Goal: Task Accomplishment & Management: Manage account settings

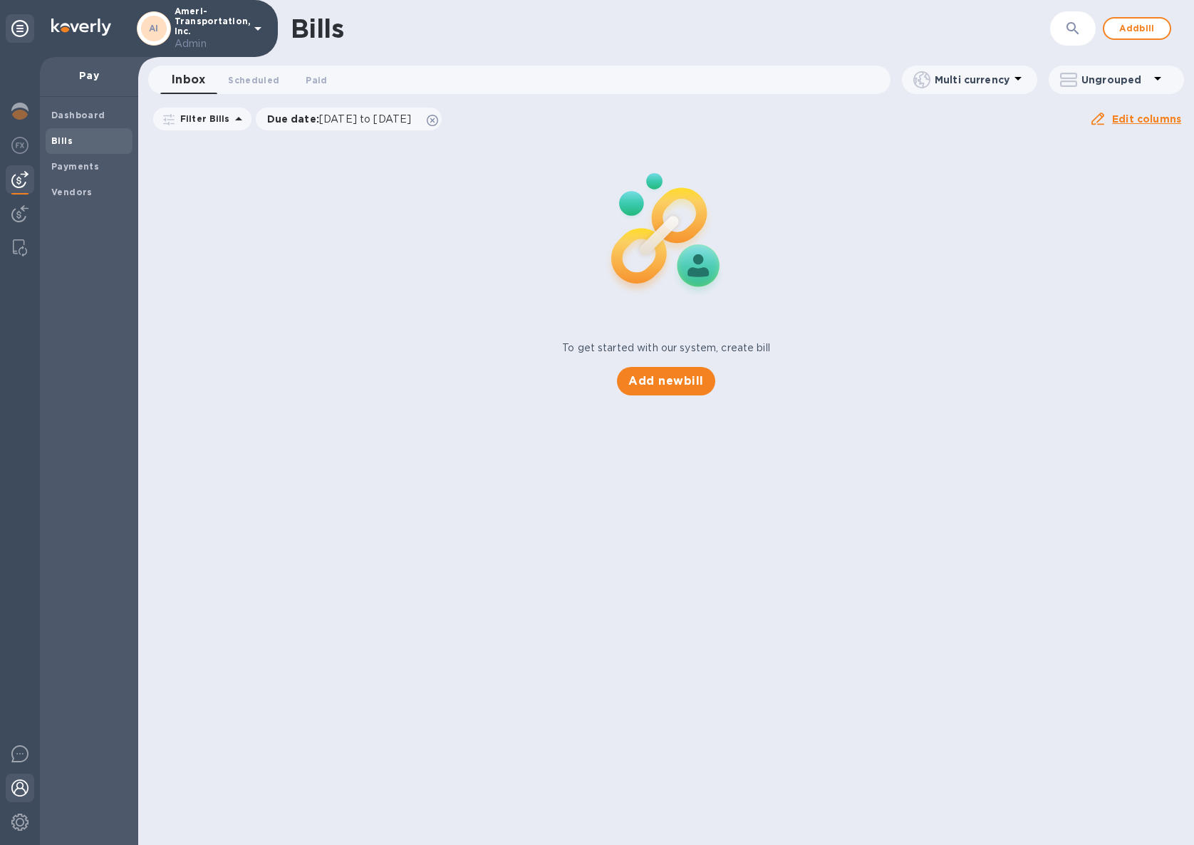
click at [24, 795] on img at bounding box center [19, 787] width 17 height 17
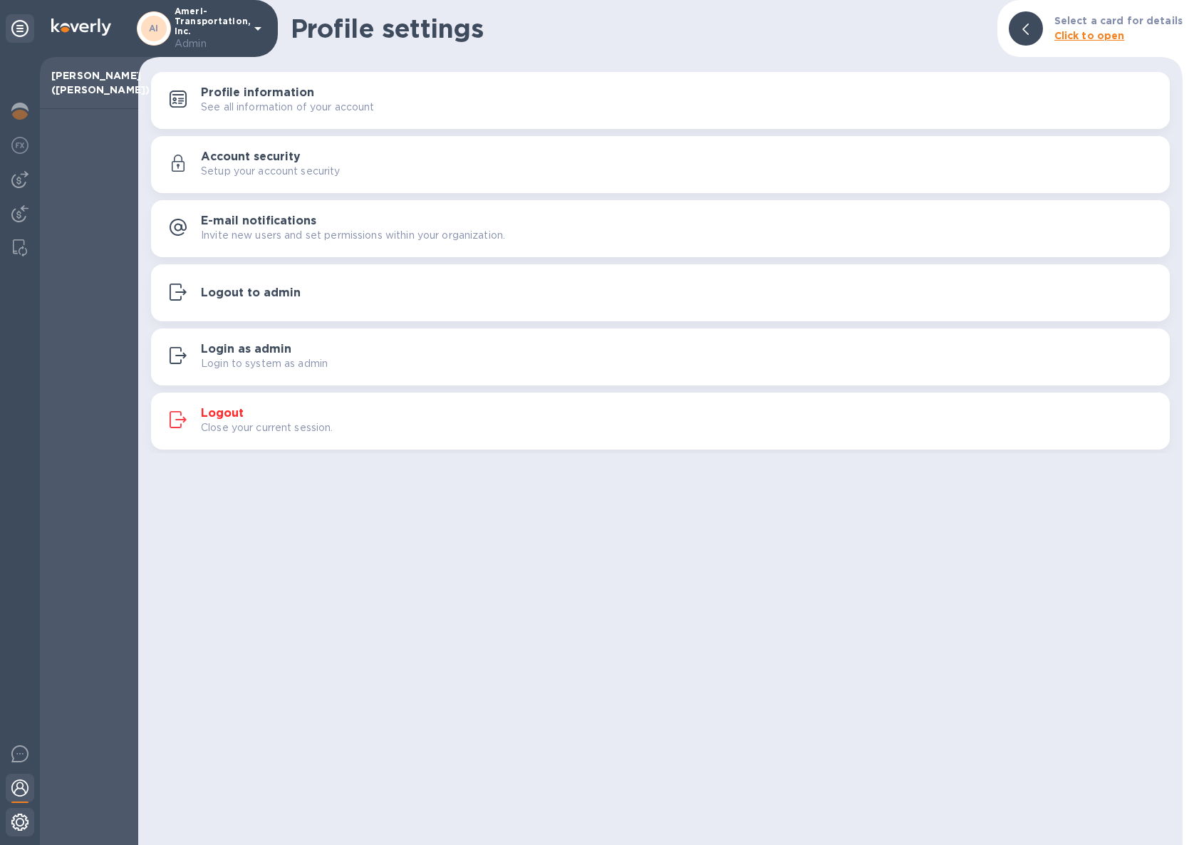
click at [20, 834] on div at bounding box center [20, 823] width 28 height 31
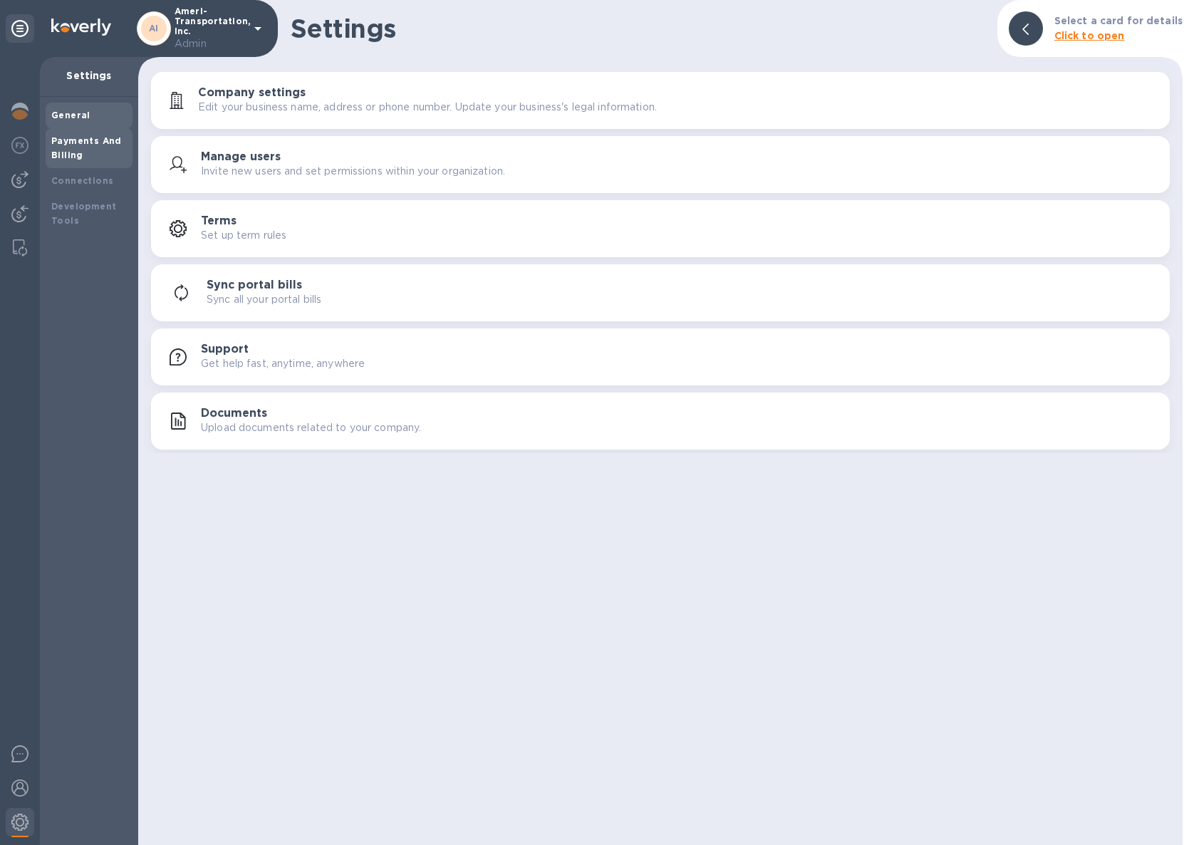
click at [80, 147] on div "Payments And Billing" at bounding box center [88, 148] width 75 height 28
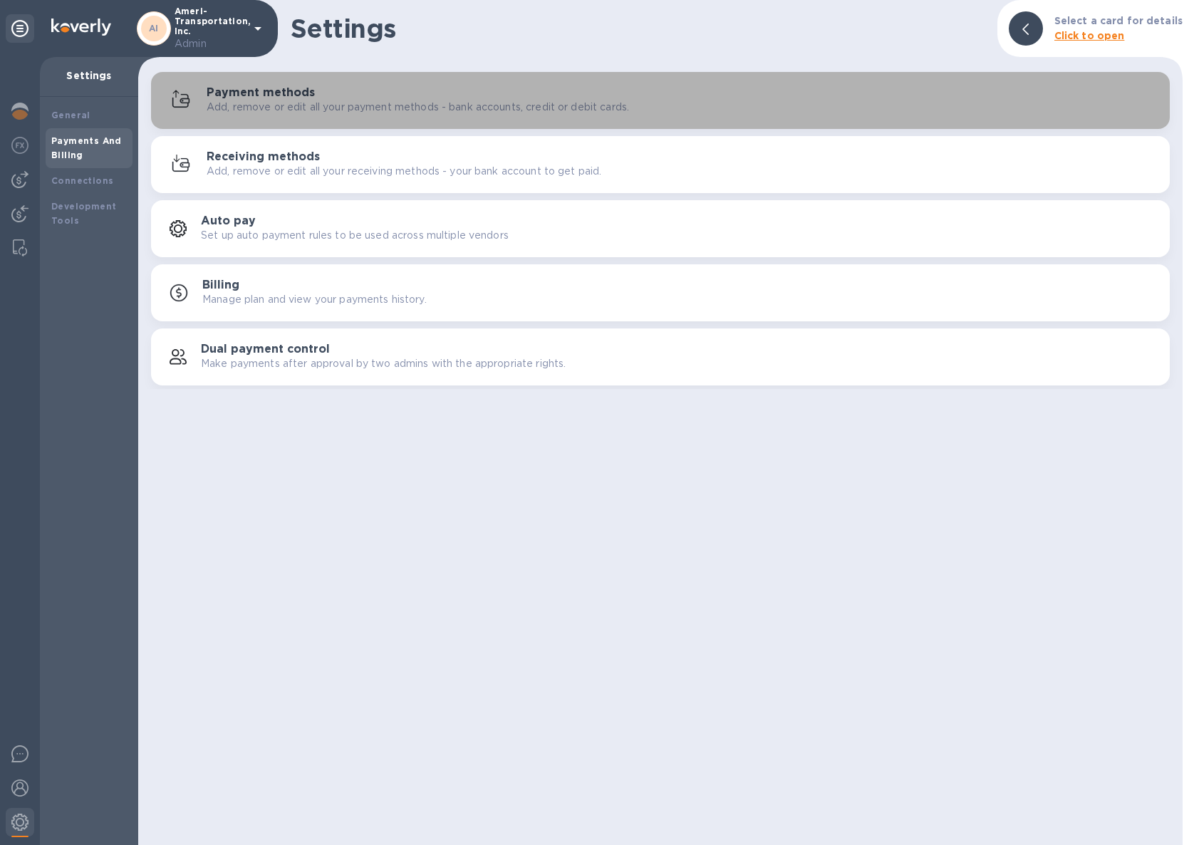
click at [375, 100] on p "Add, remove or edit all your payment methods - bank accounts, credit or debit c…" at bounding box center [418, 107] width 422 height 15
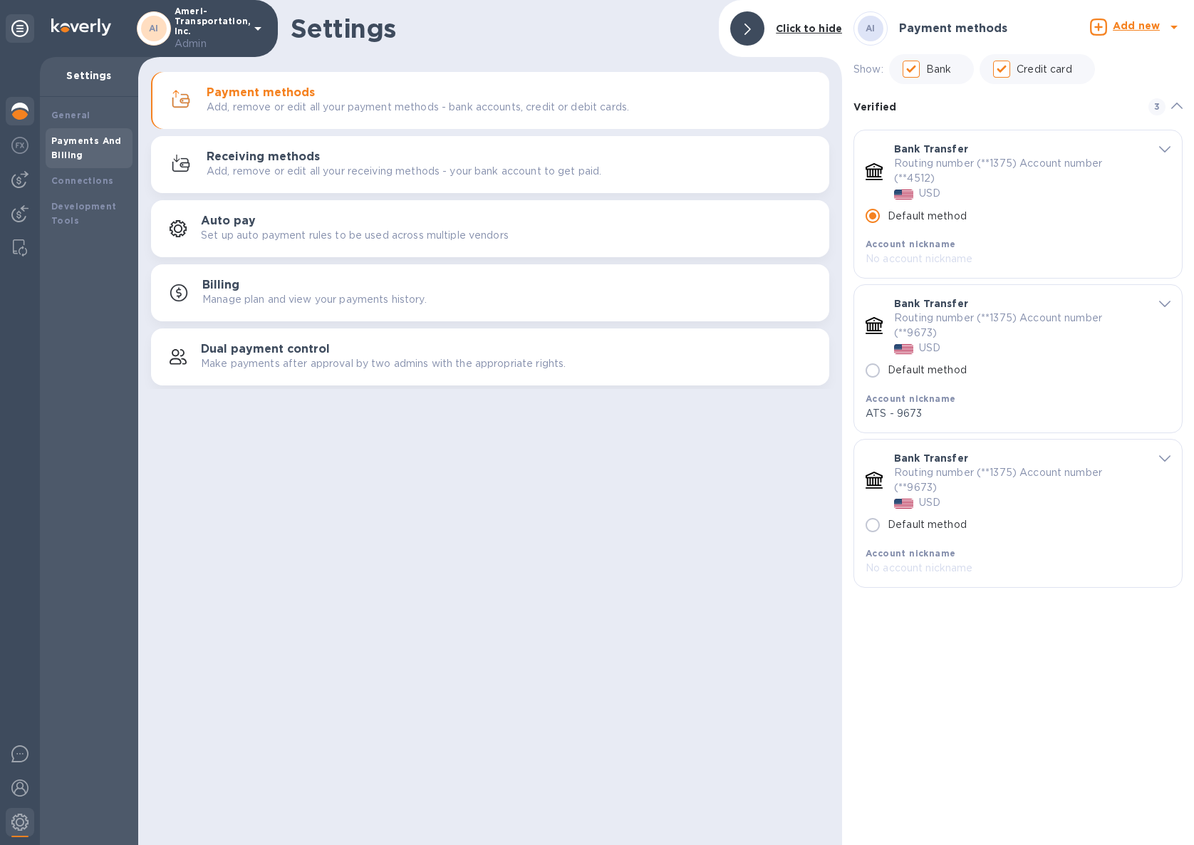
click at [18, 113] on img at bounding box center [19, 111] width 17 height 17
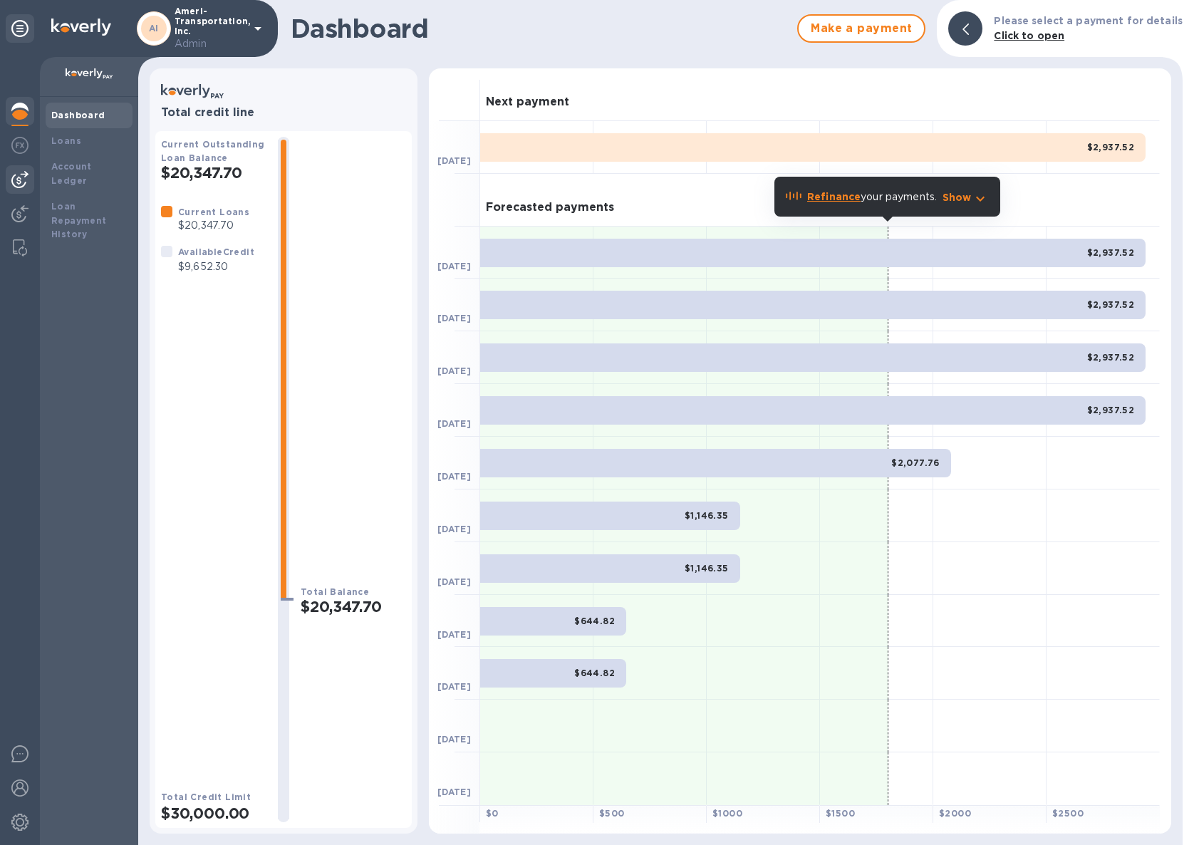
click at [24, 177] on img at bounding box center [19, 179] width 17 height 17
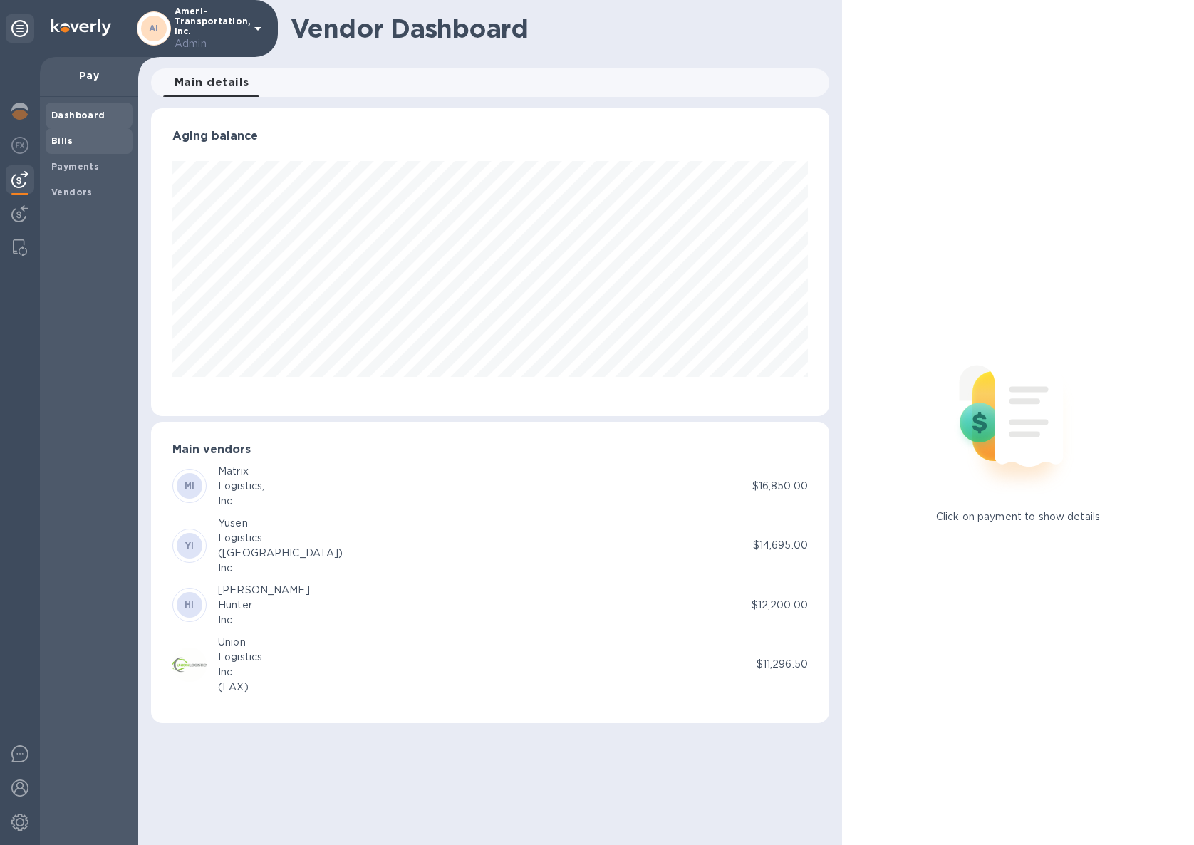
scroll to position [308, 678]
click at [94, 161] on b "Payments" at bounding box center [75, 166] width 48 height 11
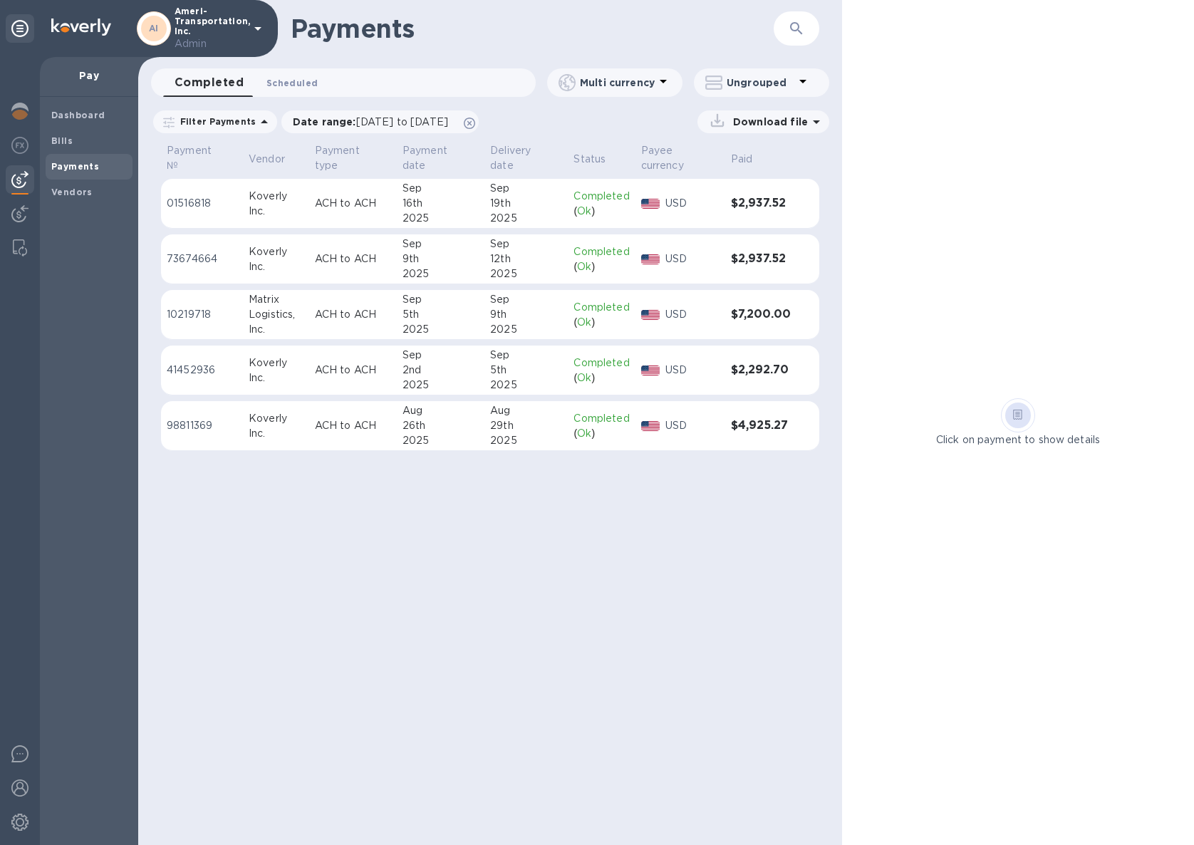
click at [282, 77] on span "Scheduled 0" at bounding box center [291, 82] width 51 height 15
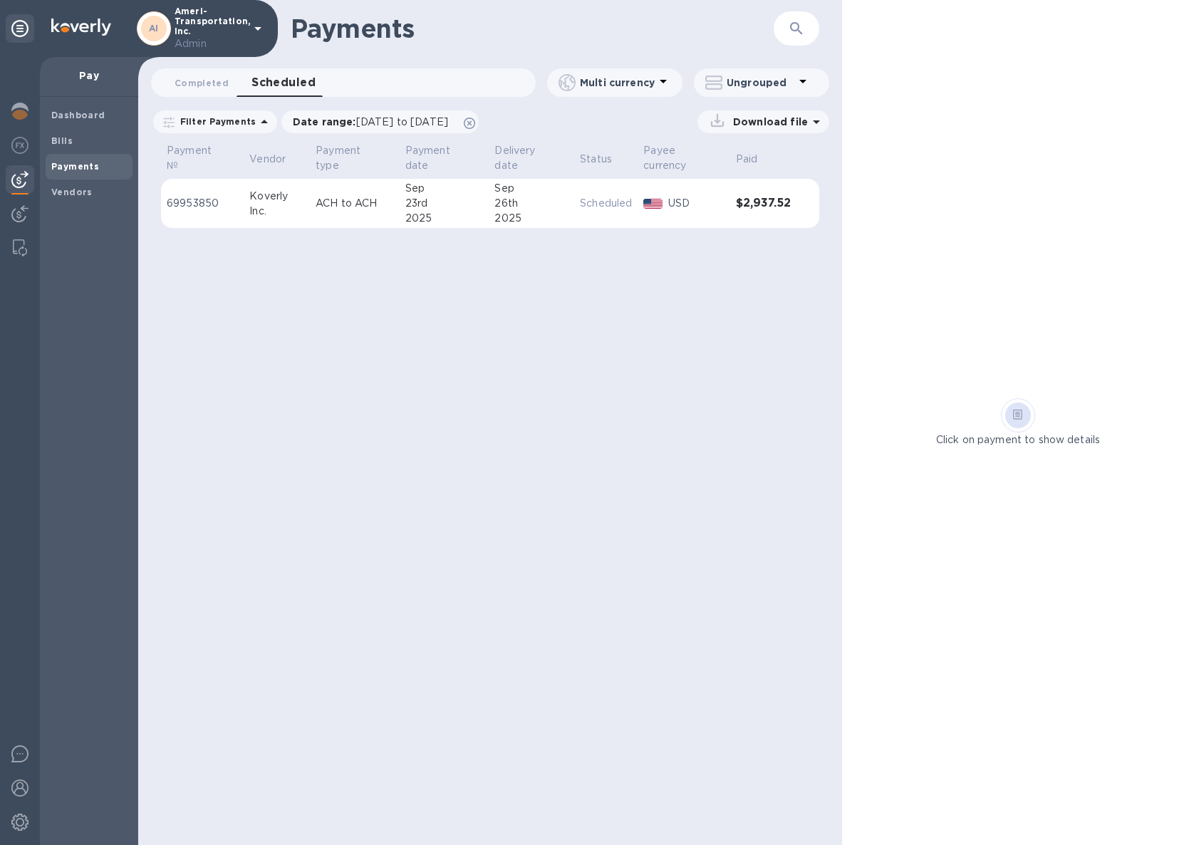
click at [412, 199] on div "23rd" at bounding box center [444, 203] width 78 height 15
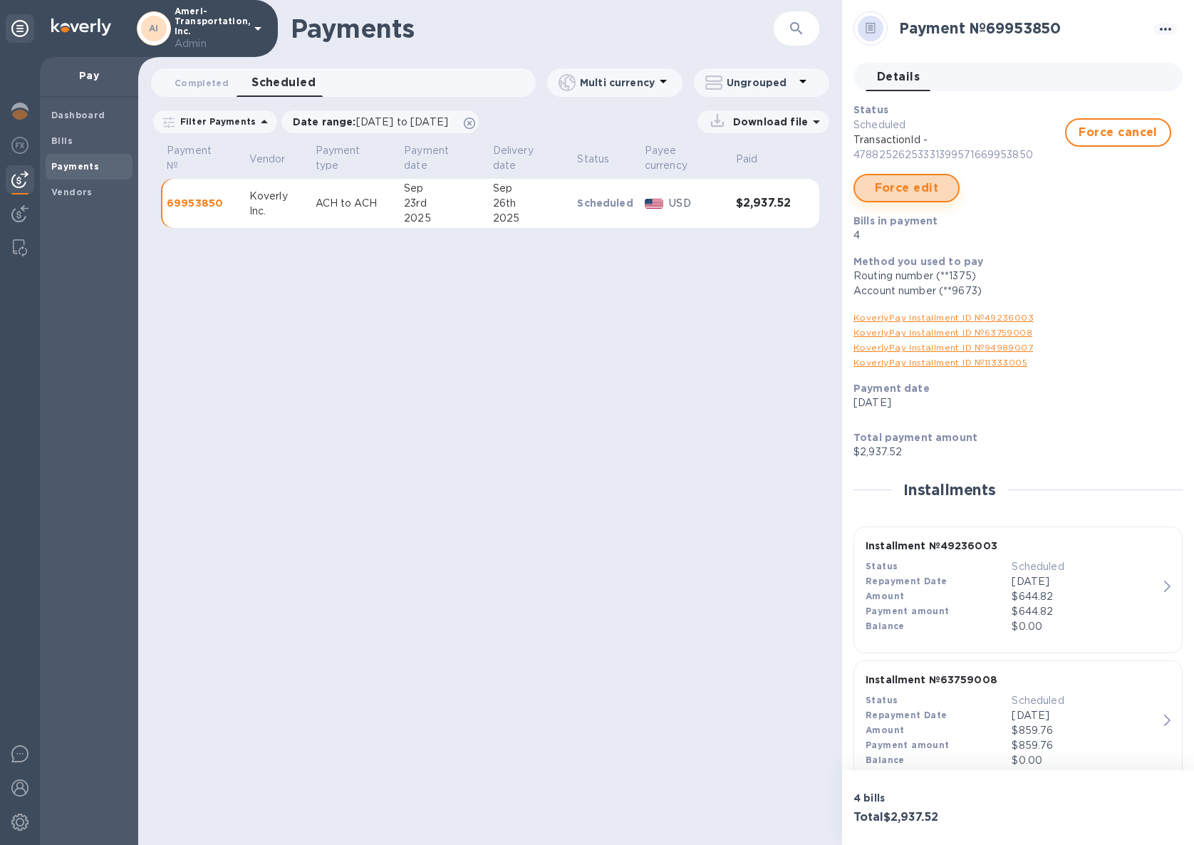
click at [937, 195] on span "Force edit" at bounding box center [906, 187] width 80 height 17
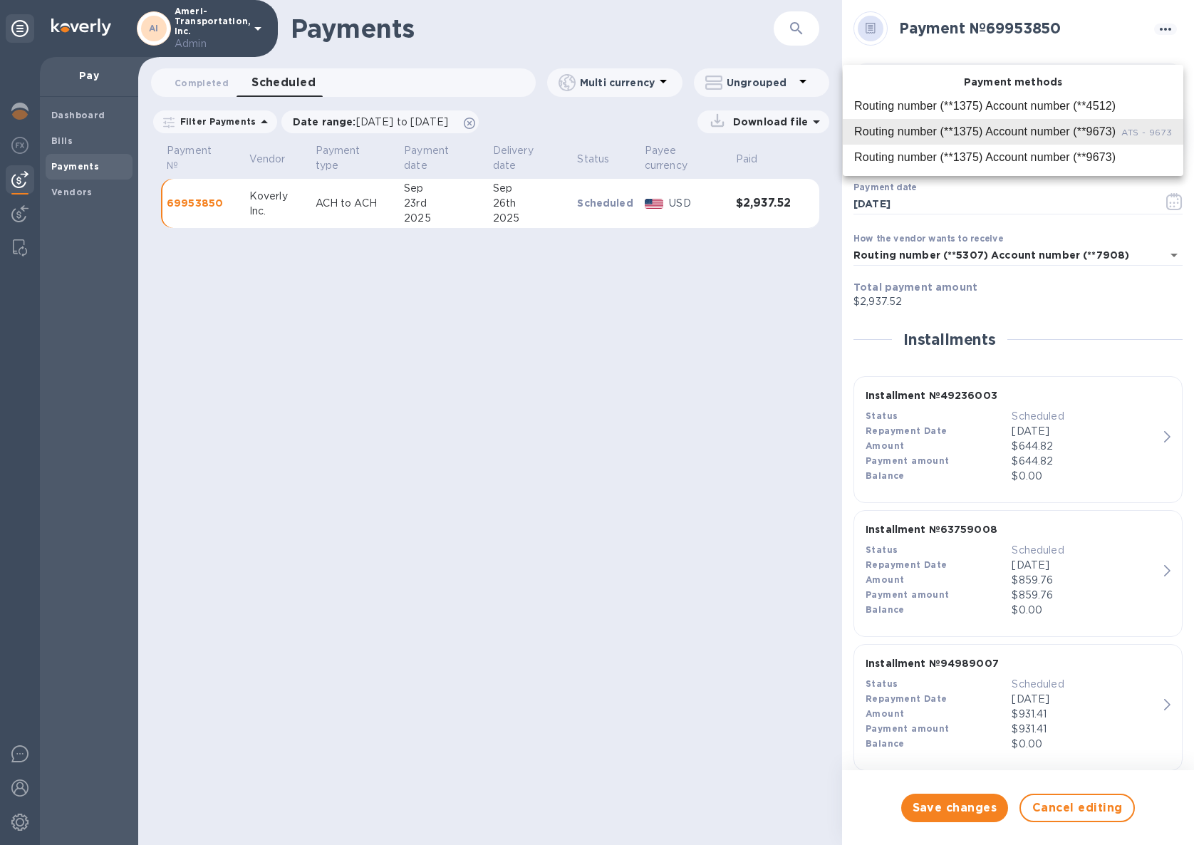
click at [1163, 135] on body "AI Ameri-Transportation, Inc. Admin Pay Dashboard Bills Payments Vendors Paymen…" at bounding box center [597, 422] width 1194 height 845
click at [1157, 98] on div "Routing number (**1375) Account number (**4512)" at bounding box center [1013, 106] width 318 height 17
type input "method:2988826230795807091169467304300016:7307633246097814397122313909100016"
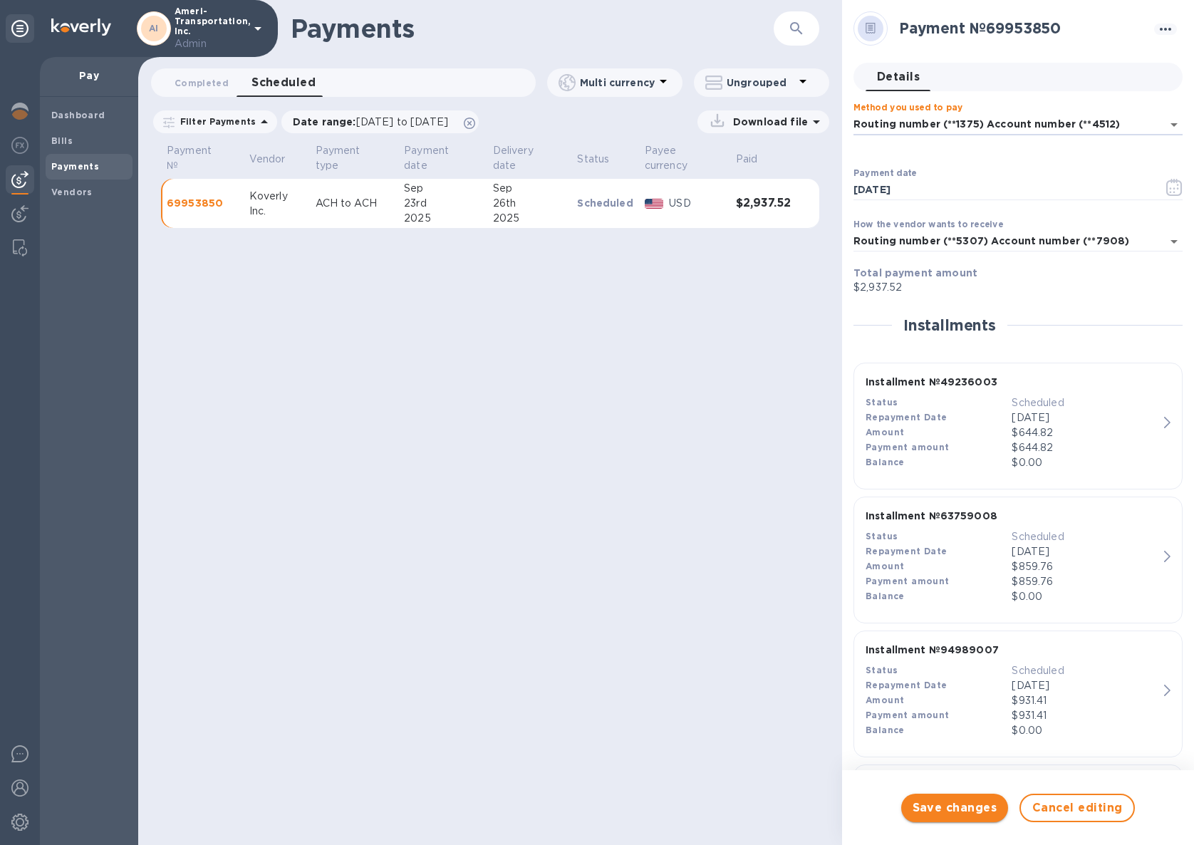
click at [957, 810] on span "Save changes" at bounding box center [954, 807] width 85 height 17
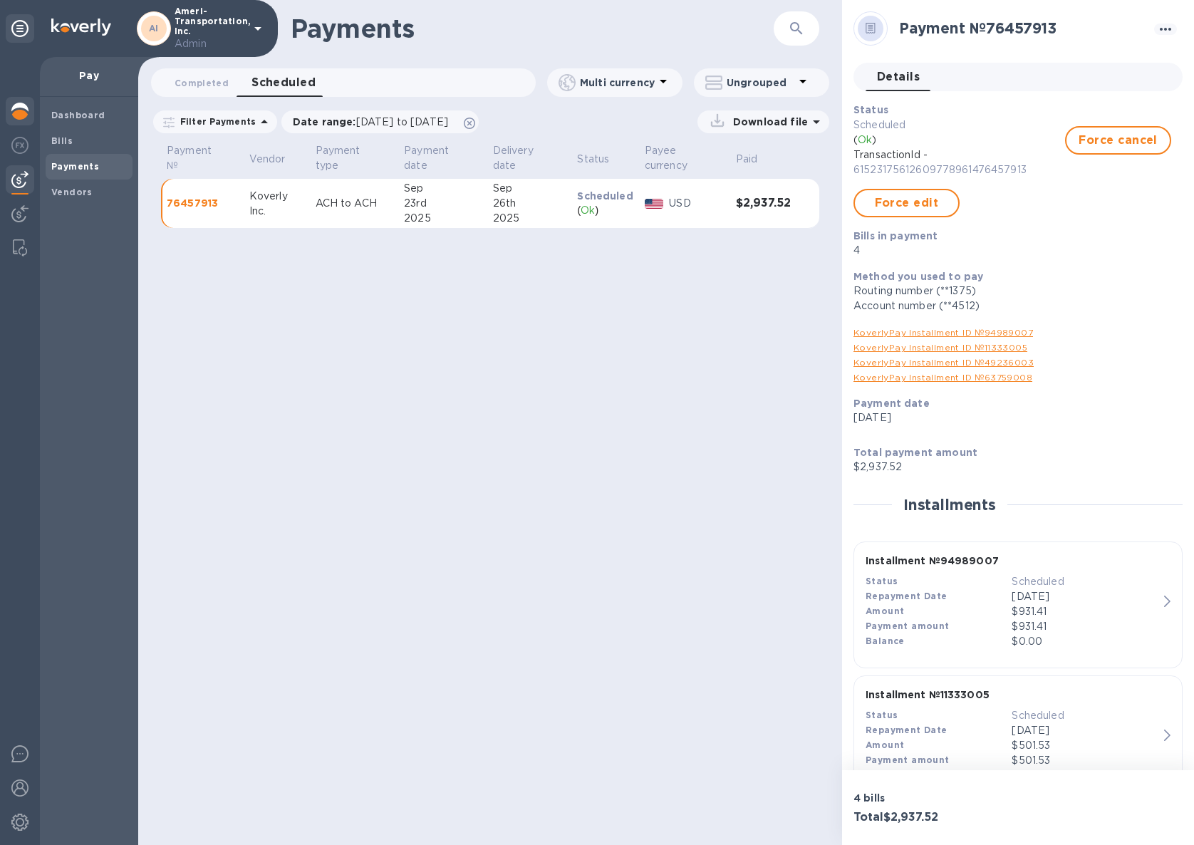
click at [30, 115] on div at bounding box center [20, 112] width 28 height 31
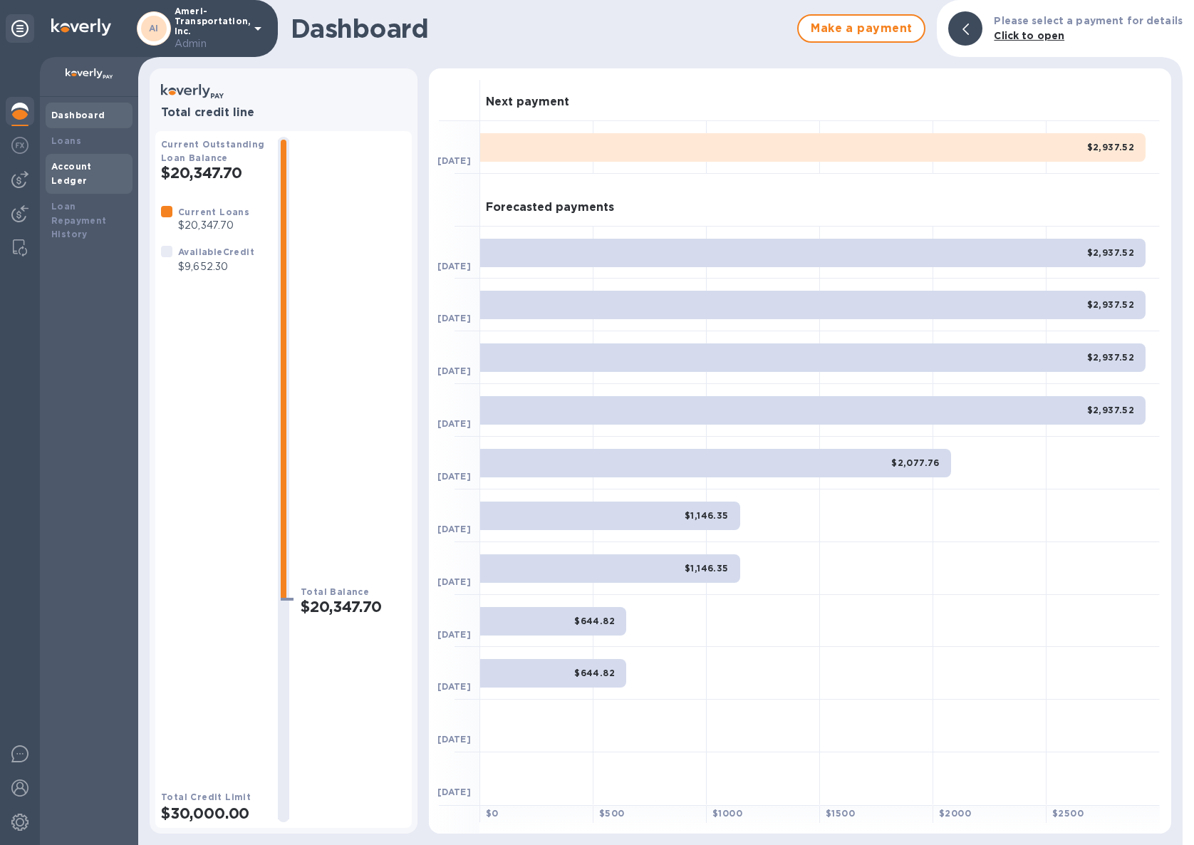
click at [92, 169] on b "Account Ledger" at bounding box center [71, 173] width 41 height 25
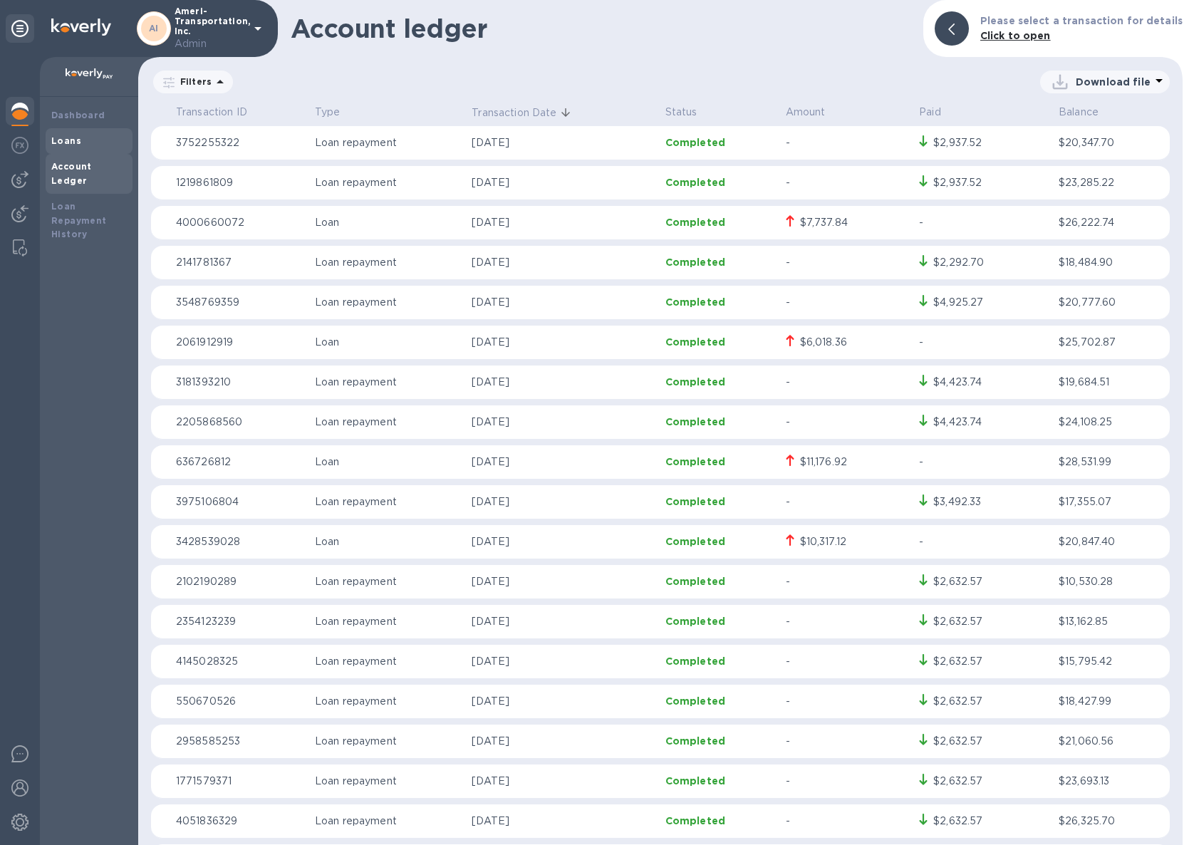
click at [80, 134] on div "Loans" at bounding box center [88, 141] width 75 height 14
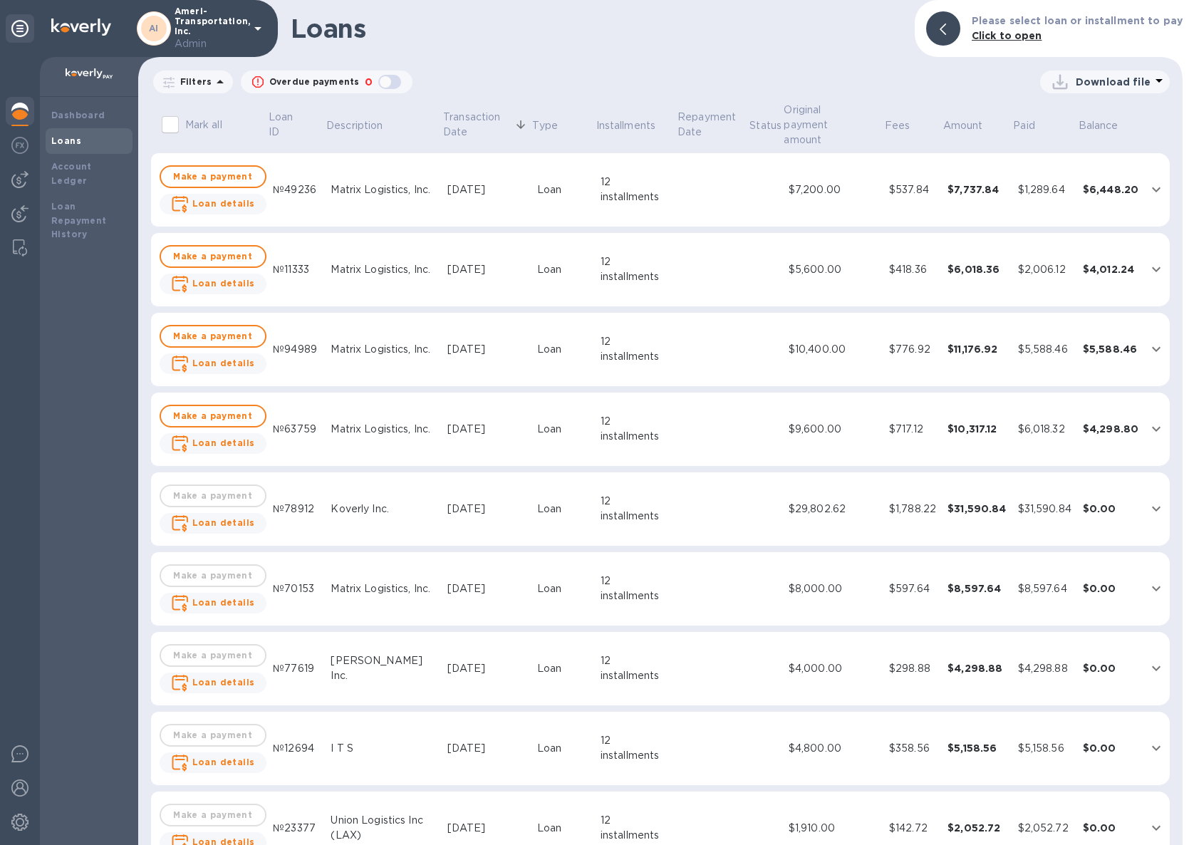
click at [655, 176] on div "12 installments" at bounding box center [635, 189] width 71 height 30
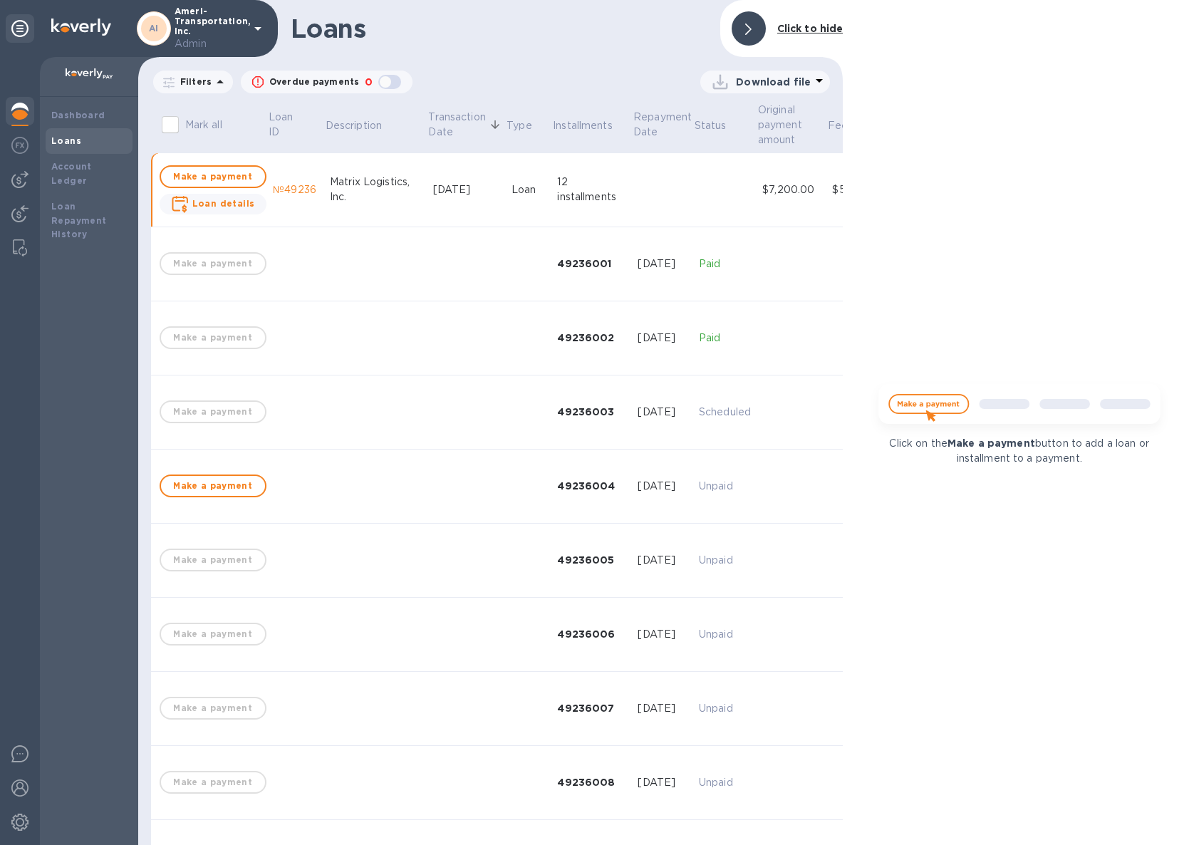
click at [693, 423] on td "Scheduled" at bounding box center [724, 412] width 63 height 74
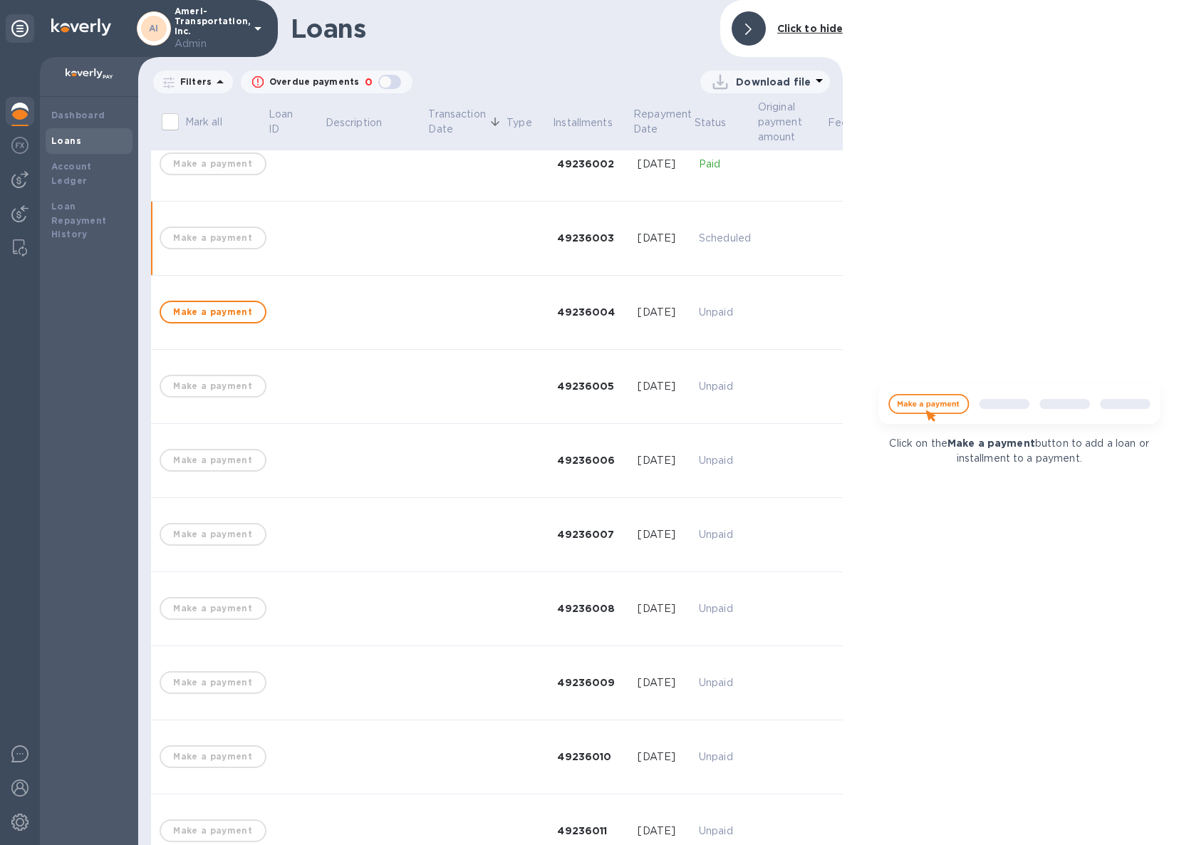
scroll to position [203, 0]
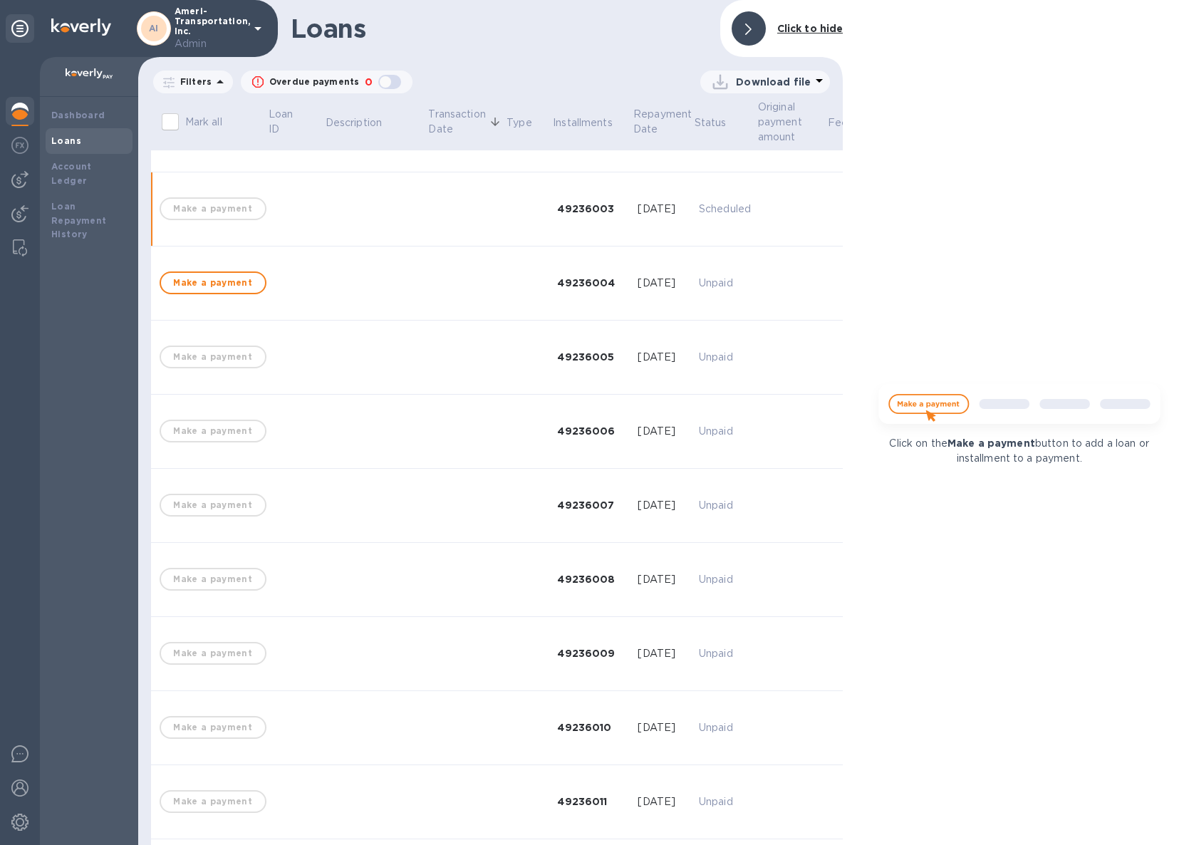
click at [707, 282] on p "Unpaid" at bounding box center [725, 283] width 52 height 15
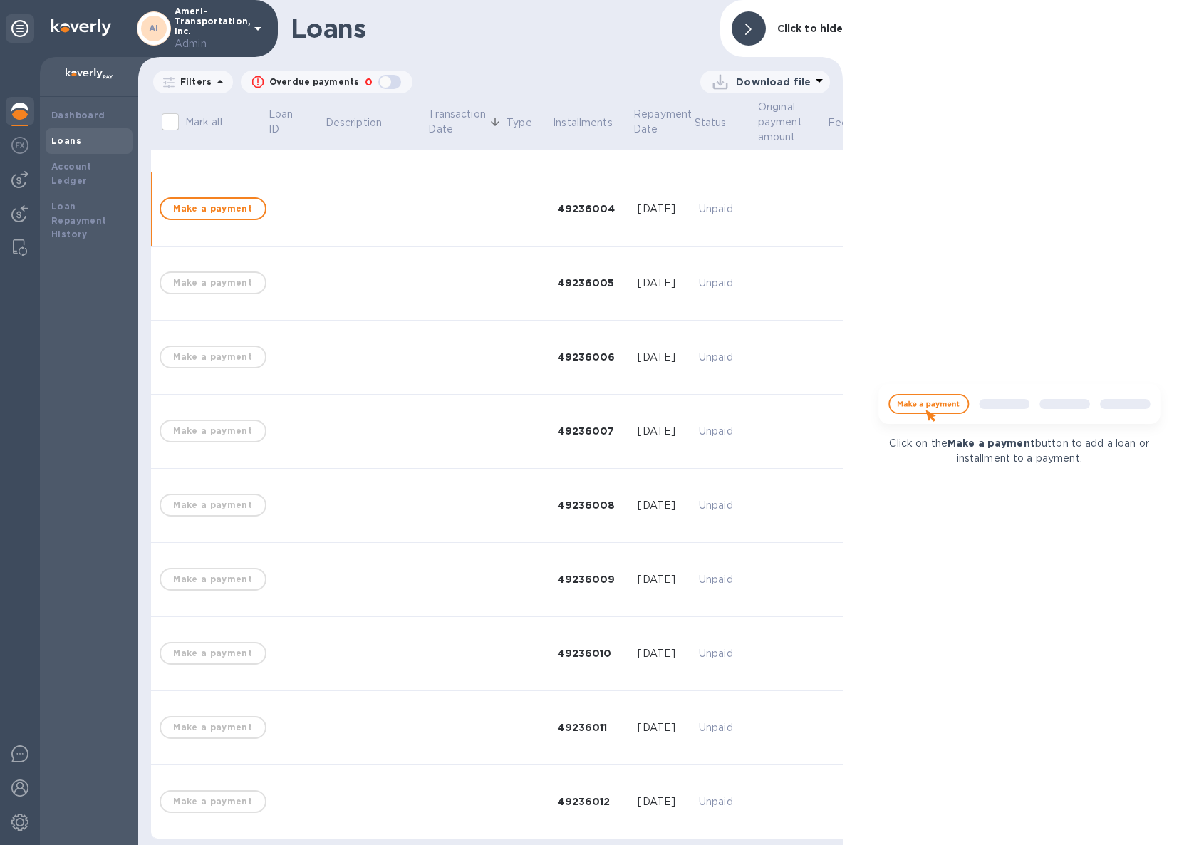
click at [748, 42] on div at bounding box center [748, 28] width 34 height 34
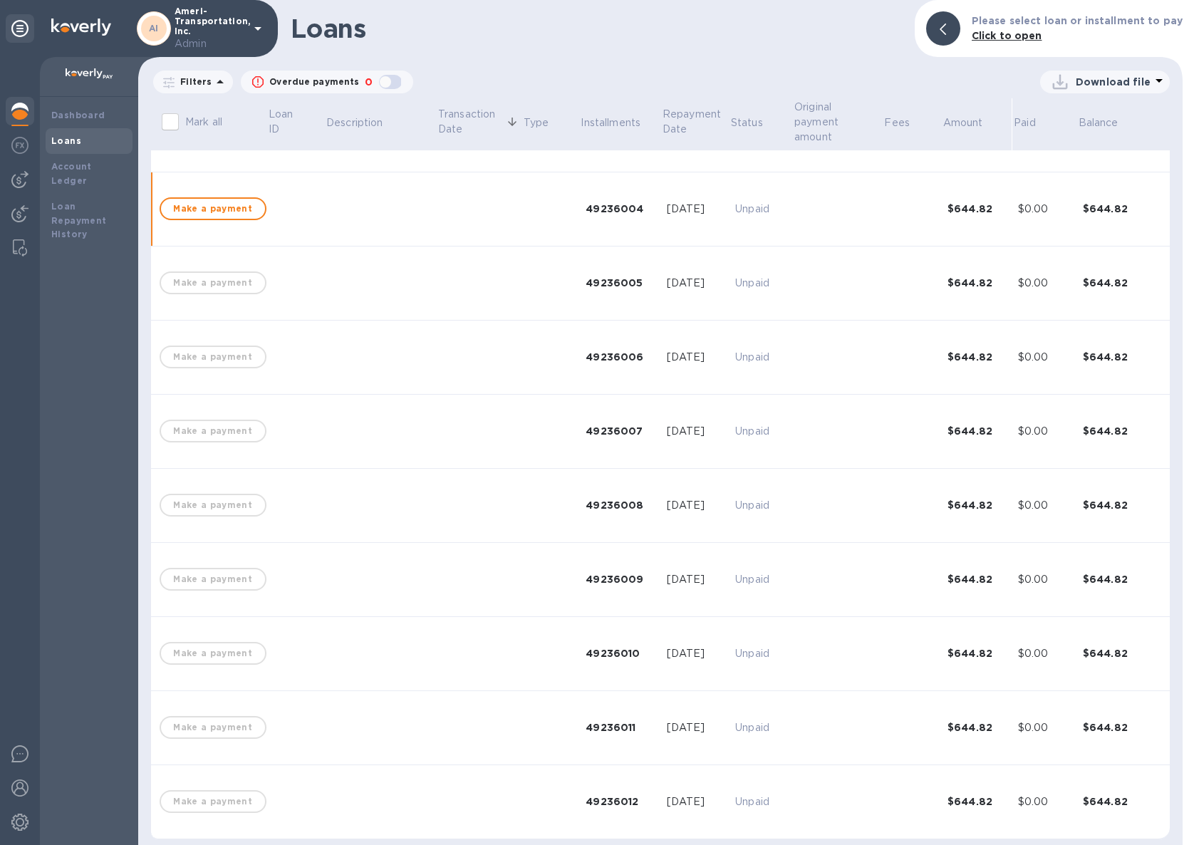
click at [793, 221] on td at bounding box center [838, 209] width 90 height 74
click at [694, 209] on div "[DATE]" at bounding box center [695, 209] width 57 height 15
click at [960, 33] on div at bounding box center [943, 28] width 34 height 34
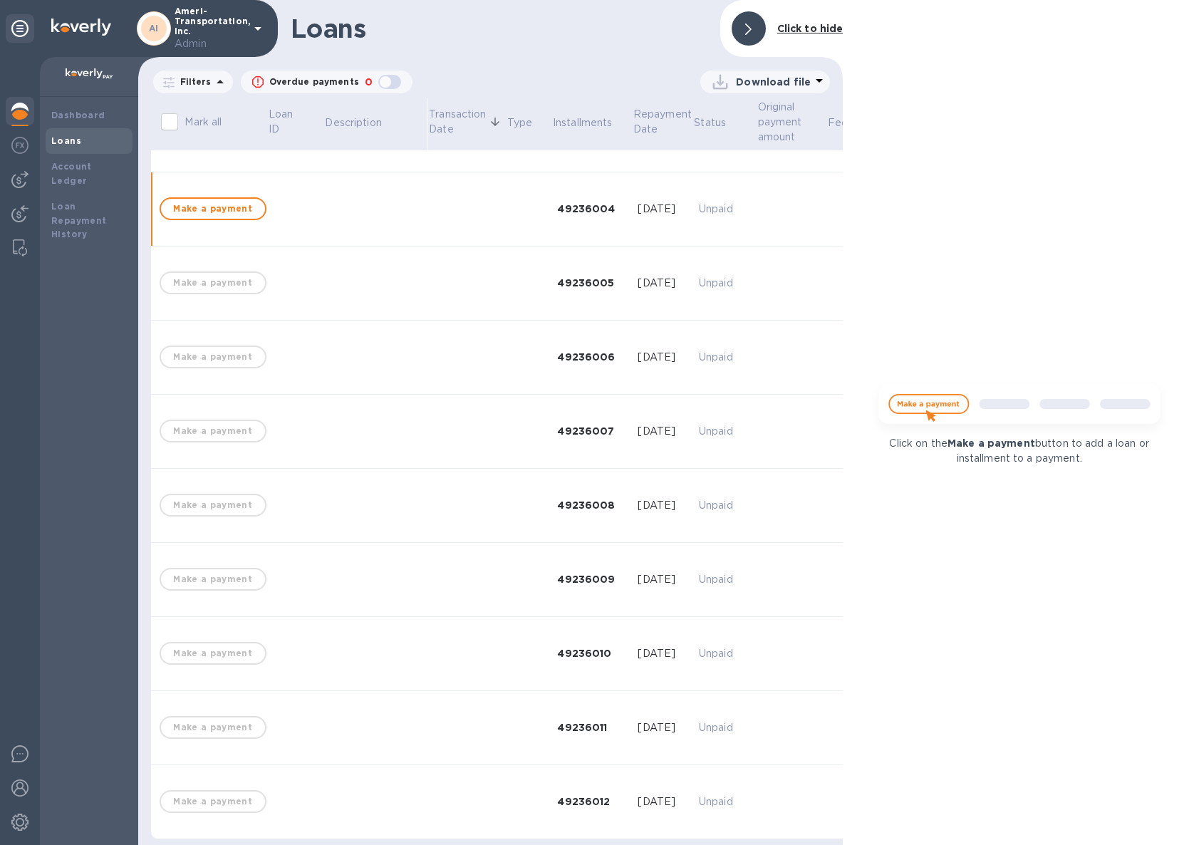
scroll to position [0, 0]
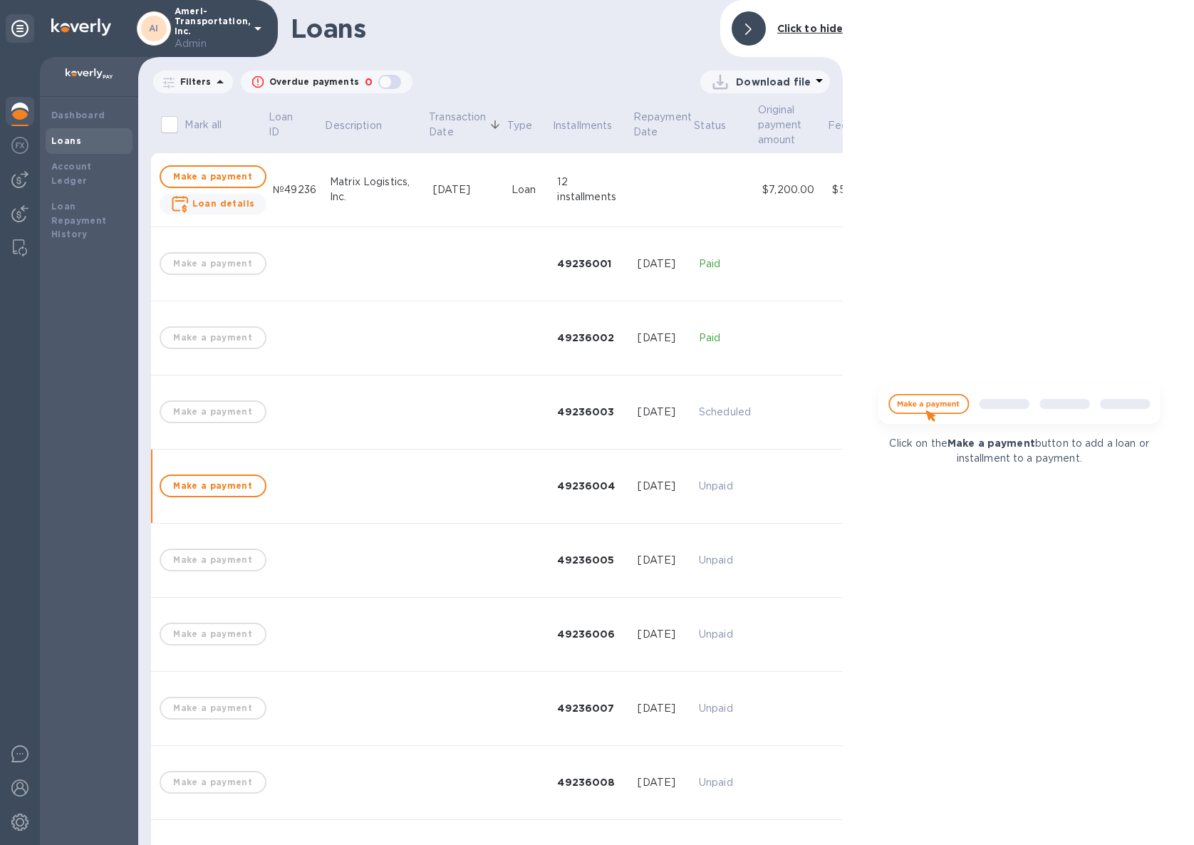
click at [634, 173] on td at bounding box center [662, 190] width 61 height 74
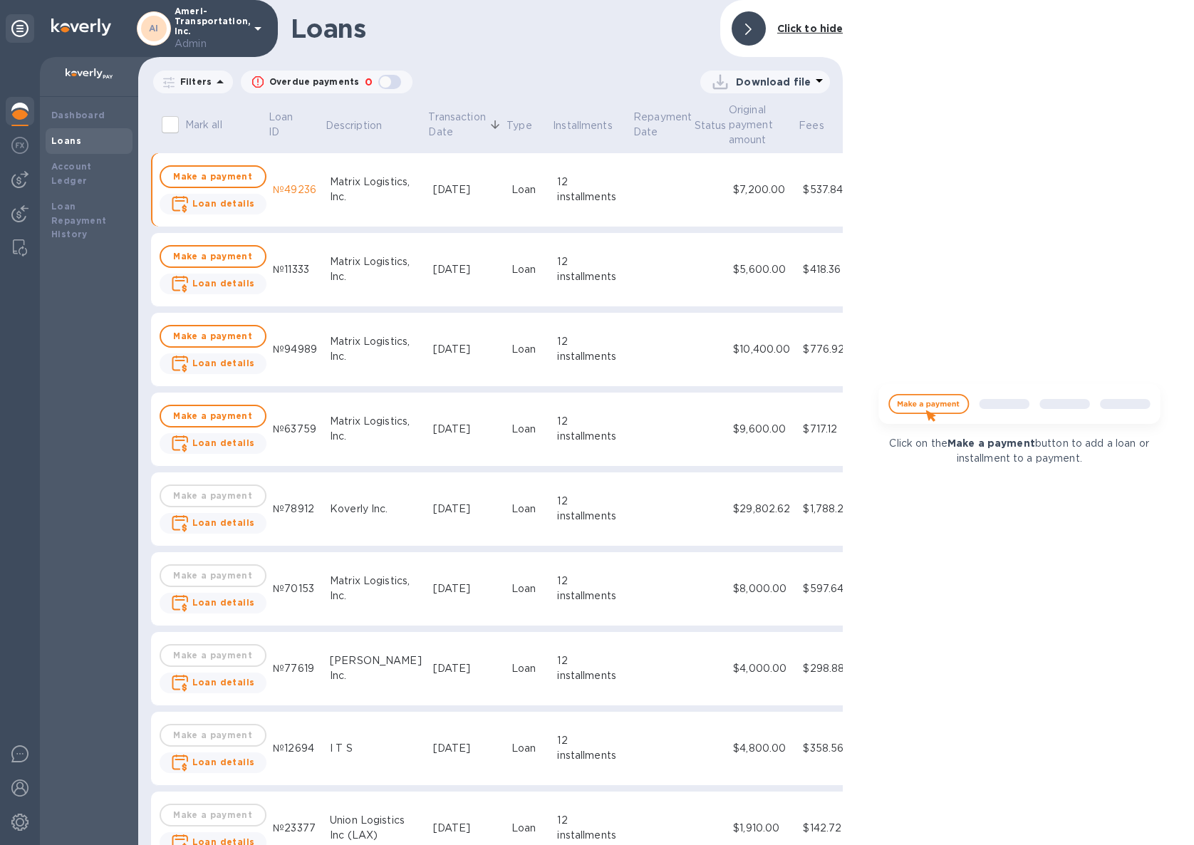
click at [693, 212] on td at bounding box center [710, 190] width 34 height 74
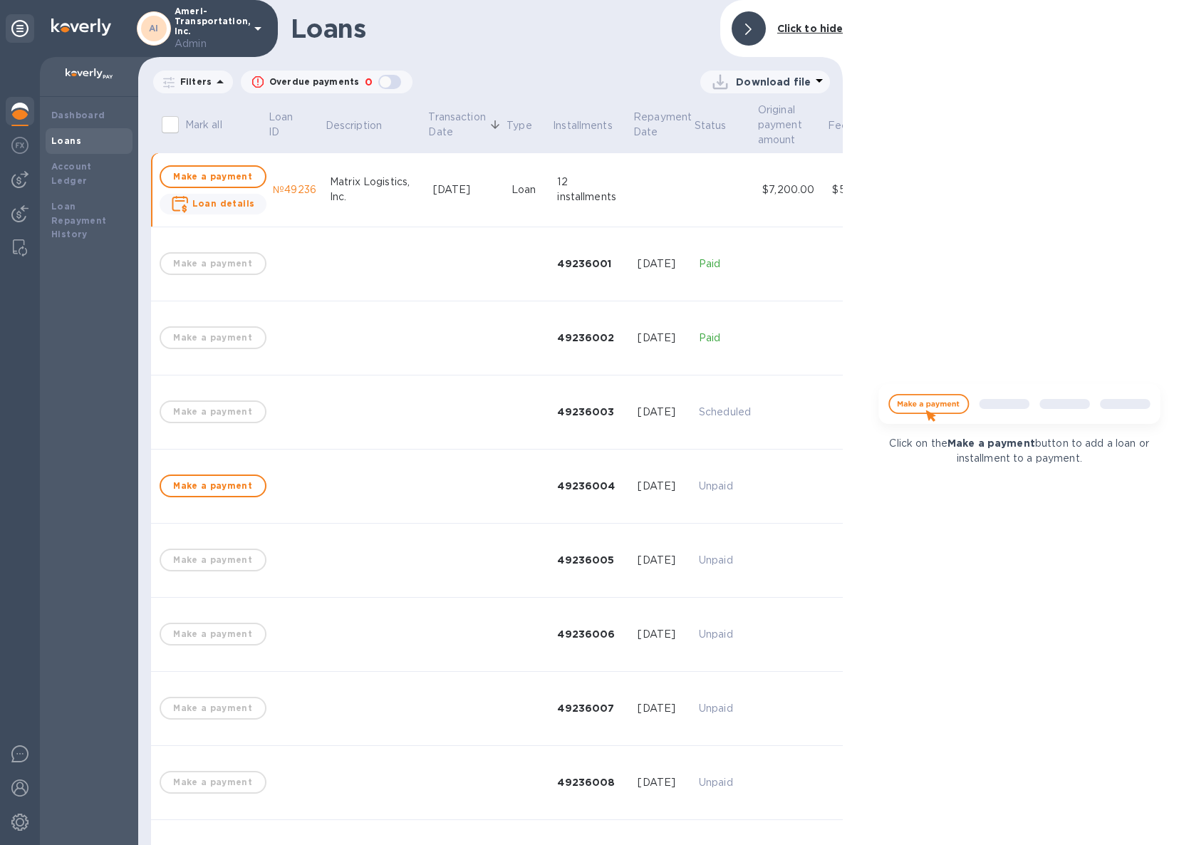
click at [693, 212] on td at bounding box center [724, 190] width 63 height 74
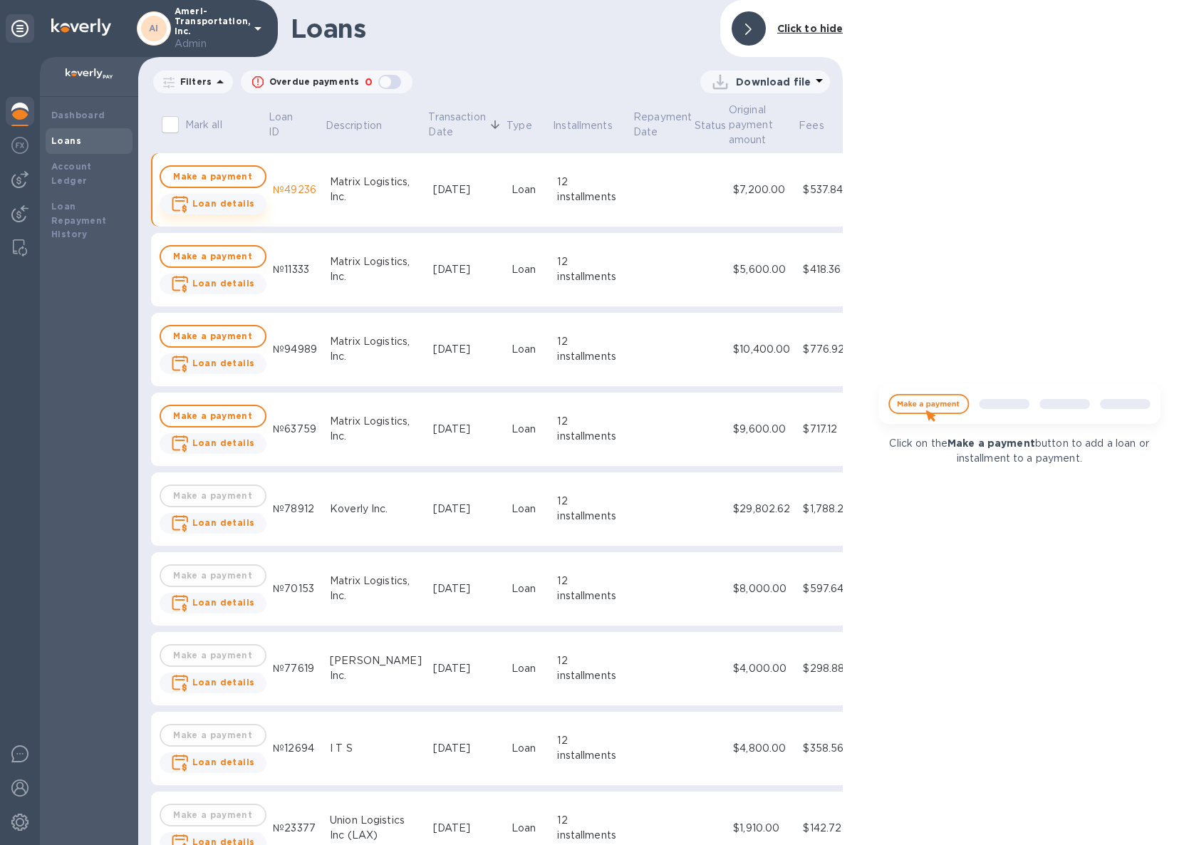
click at [241, 204] on b "Loan details" at bounding box center [223, 203] width 63 height 11
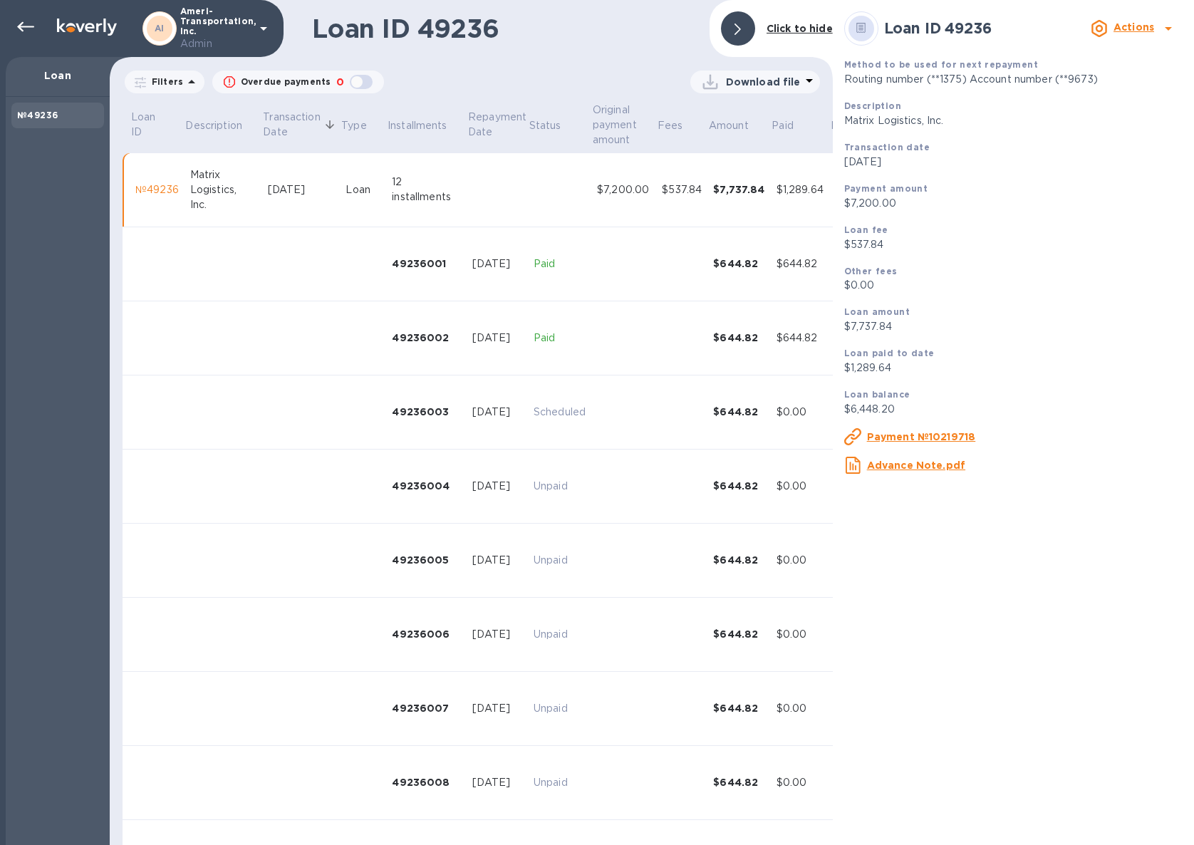
click at [1135, 24] on b "Actions" at bounding box center [1133, 26] width 41 height 11
click at [1121, 81] on b "Change payment method" at bounding box center [1096, 86] width 137 height 11
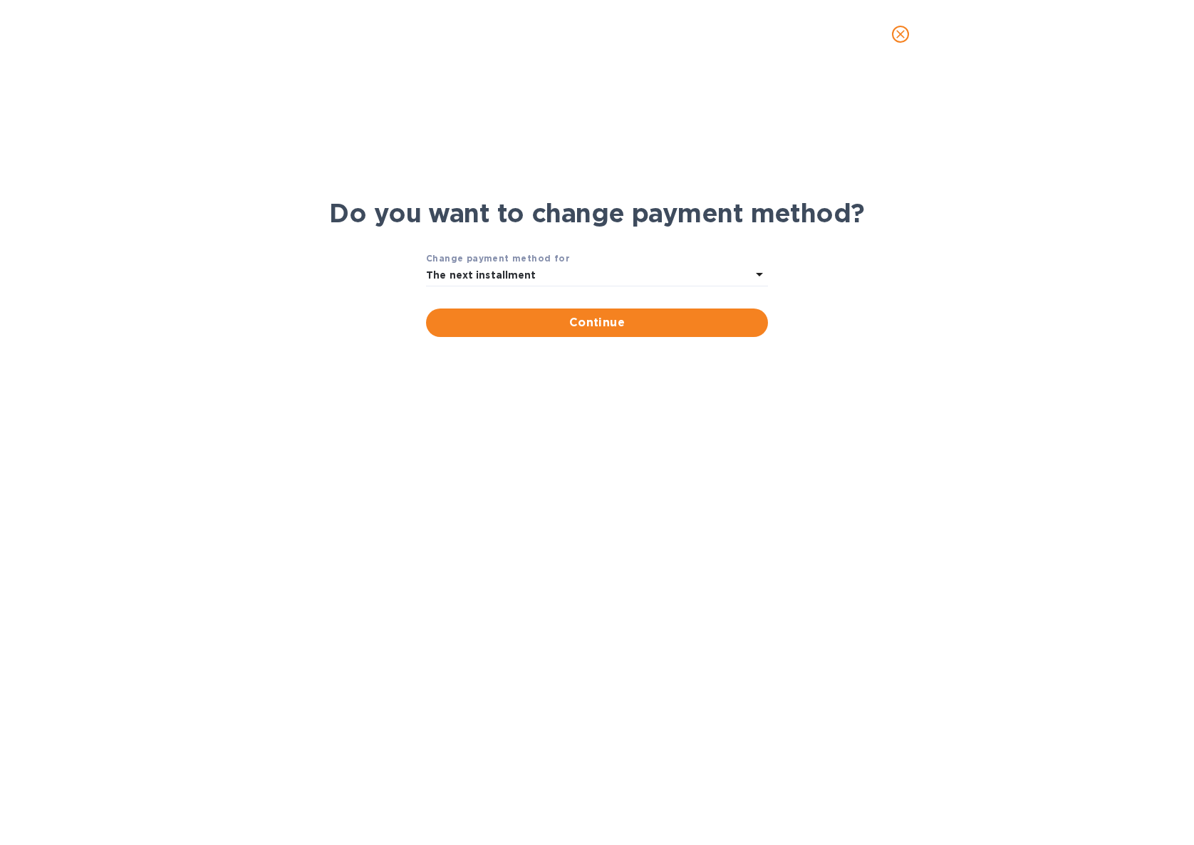
click at [647, 279] on div "The next installment" at bounding box center [588, 276] width 325 height 20
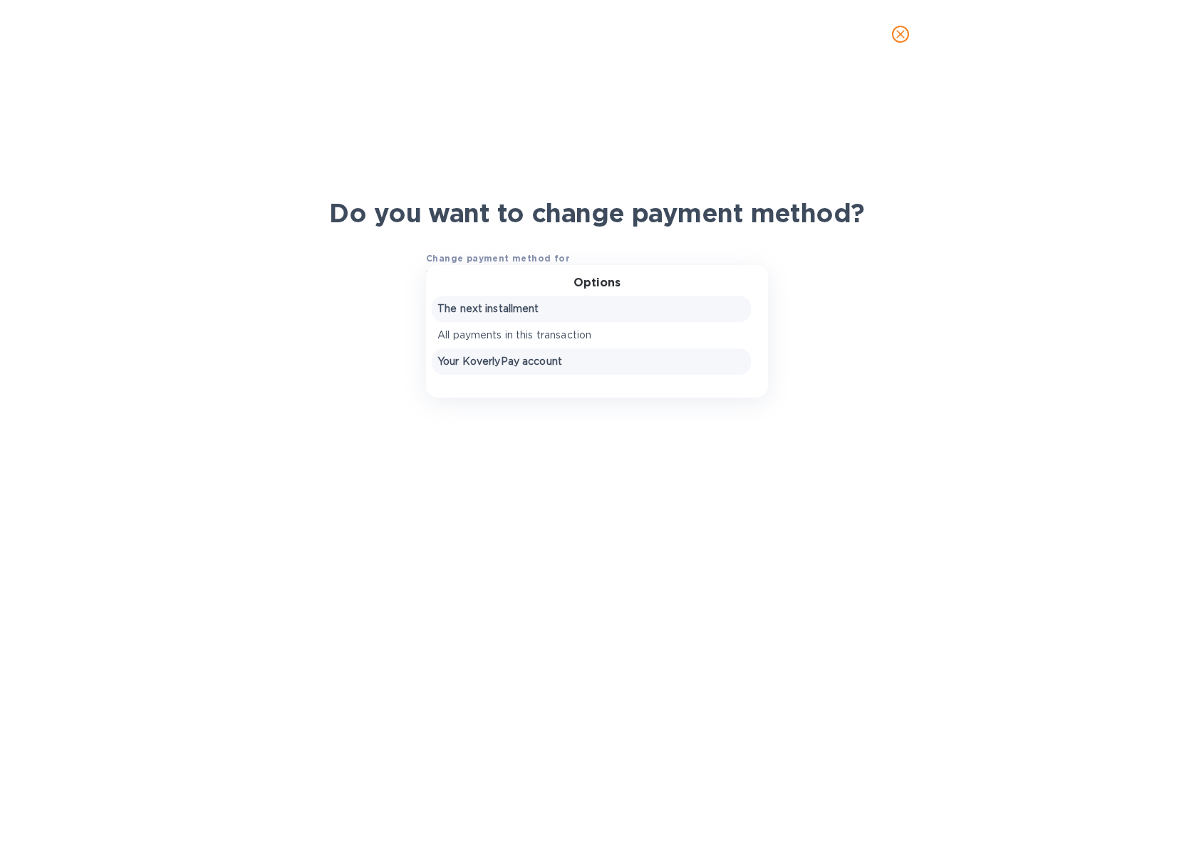
click at [605, 356] on p "Your KoverlyPay account" at bounding box center [591, 361] width 308 height 15
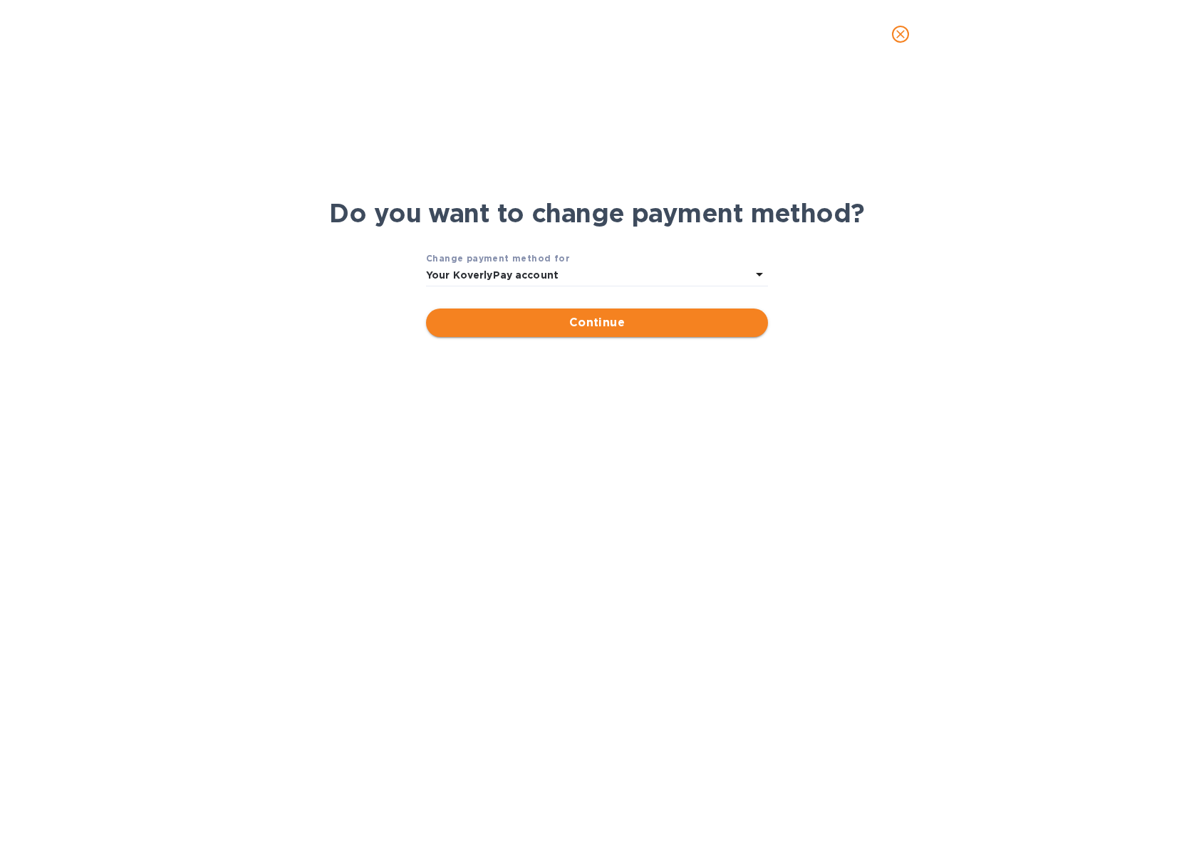
click at [612, 335] on button "Continue" at bounding box center [597, 322] width 342 height 28
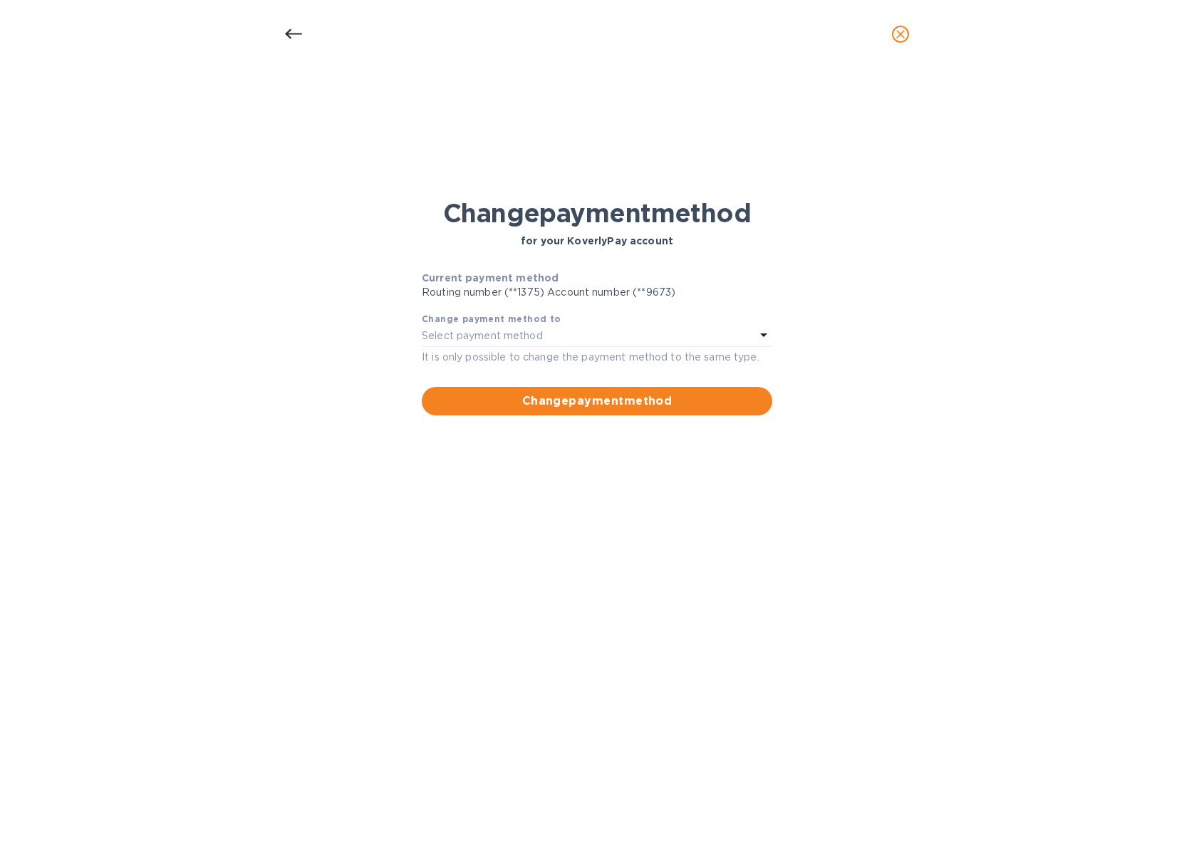
click at [612, 350] on p "It is only possible to change the payment method to the same type." at bounding box center [597, 357] width 350 height 15
click at [765, 339] on icon at bounding box center [763, 334] width 17 height 17
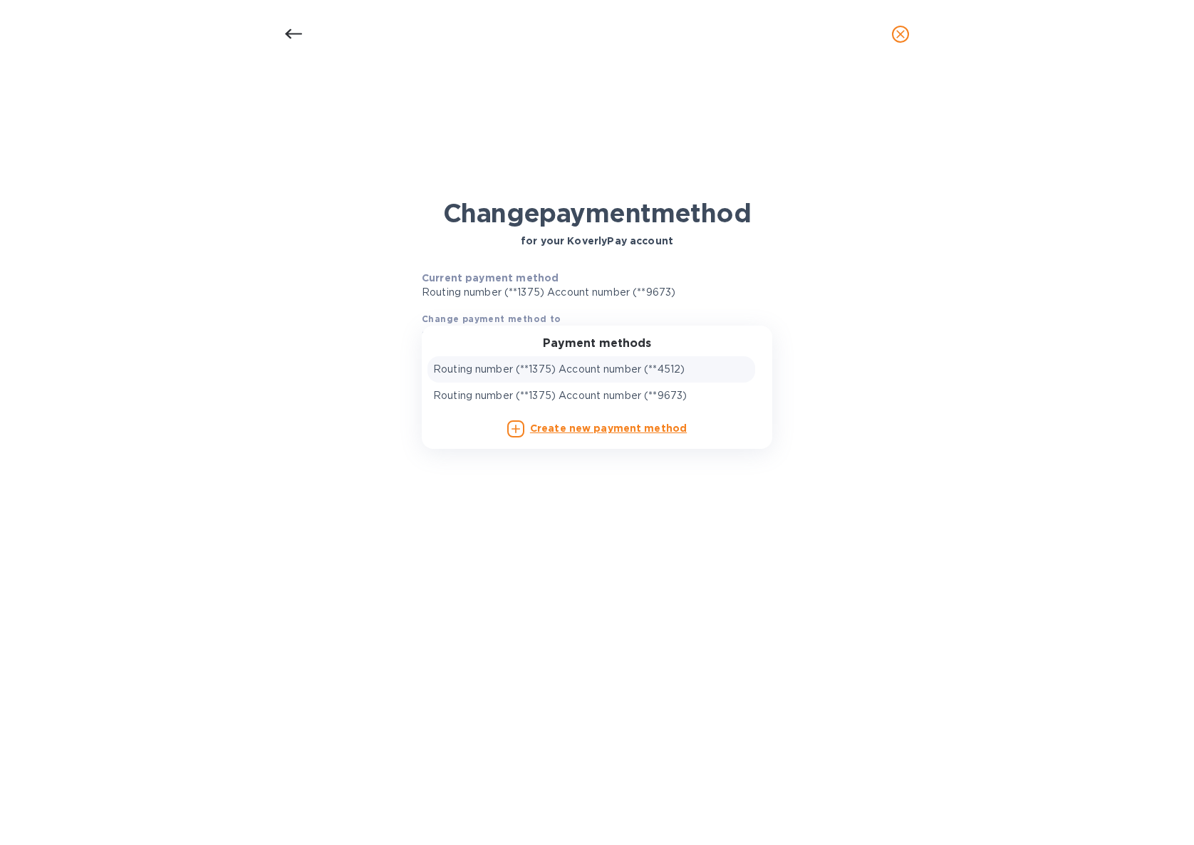
click at [682, 367] on p "Routing number (**1375) Account number (**4512)" at bounding box center [558, 369] width 251 height 15
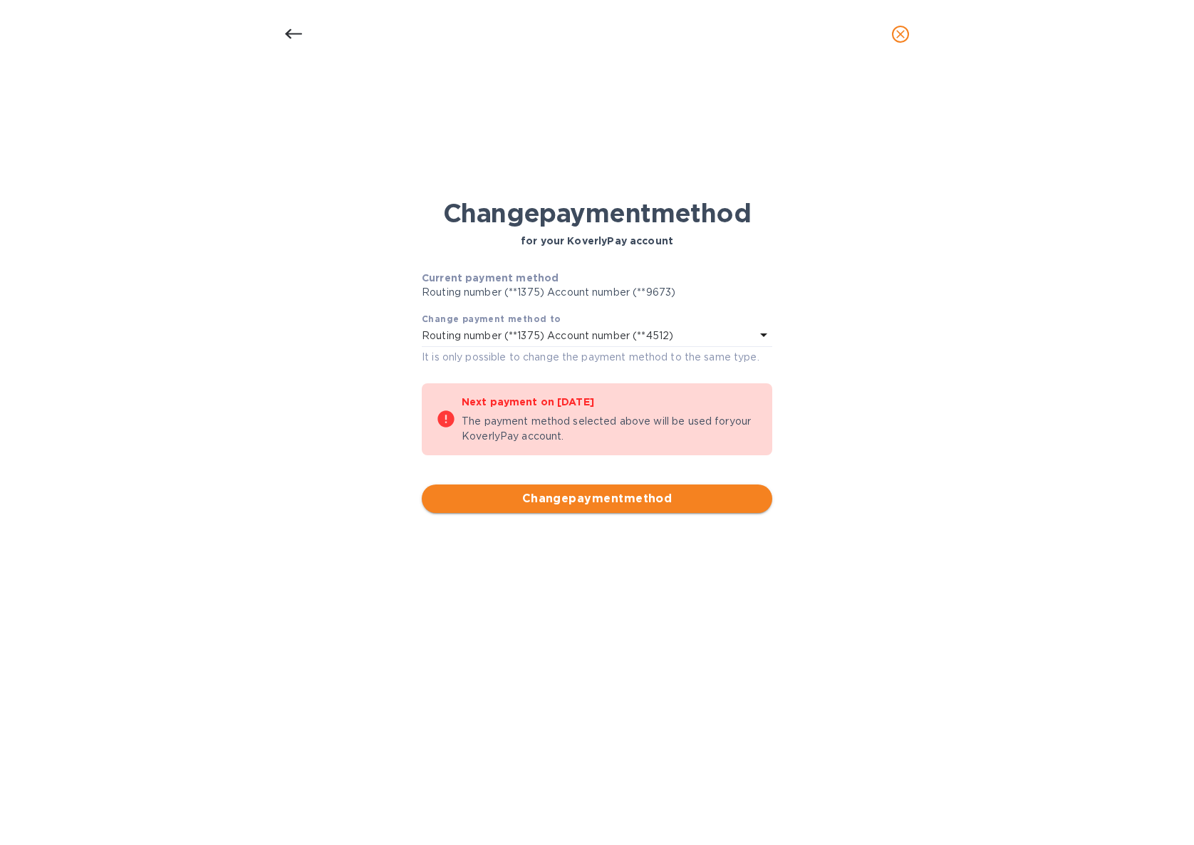
click at [640, 499] on span "Change payment method" at bounding box center [597, 498] width 328 height 17
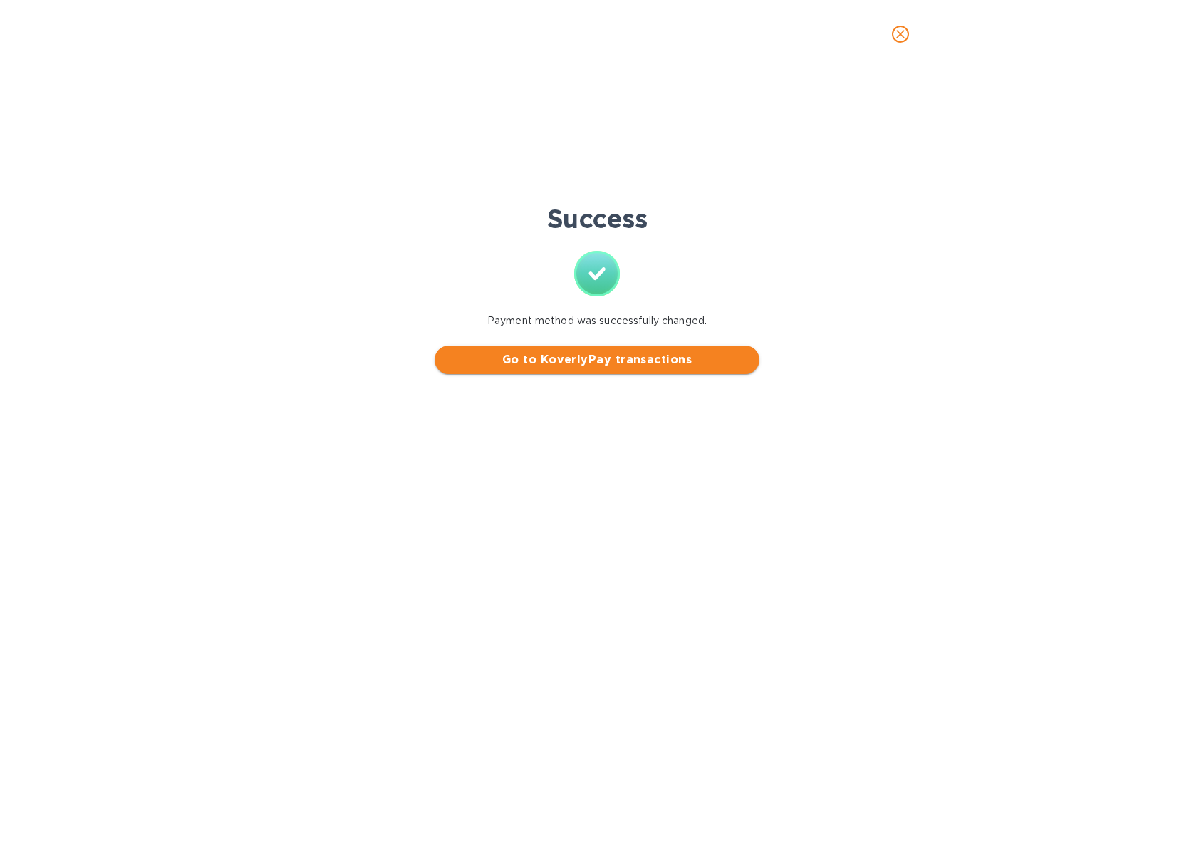
click at [630, 367] on span "Go to KoverlyPay transactions" at bounding box center [597, 359] width 302 height 17
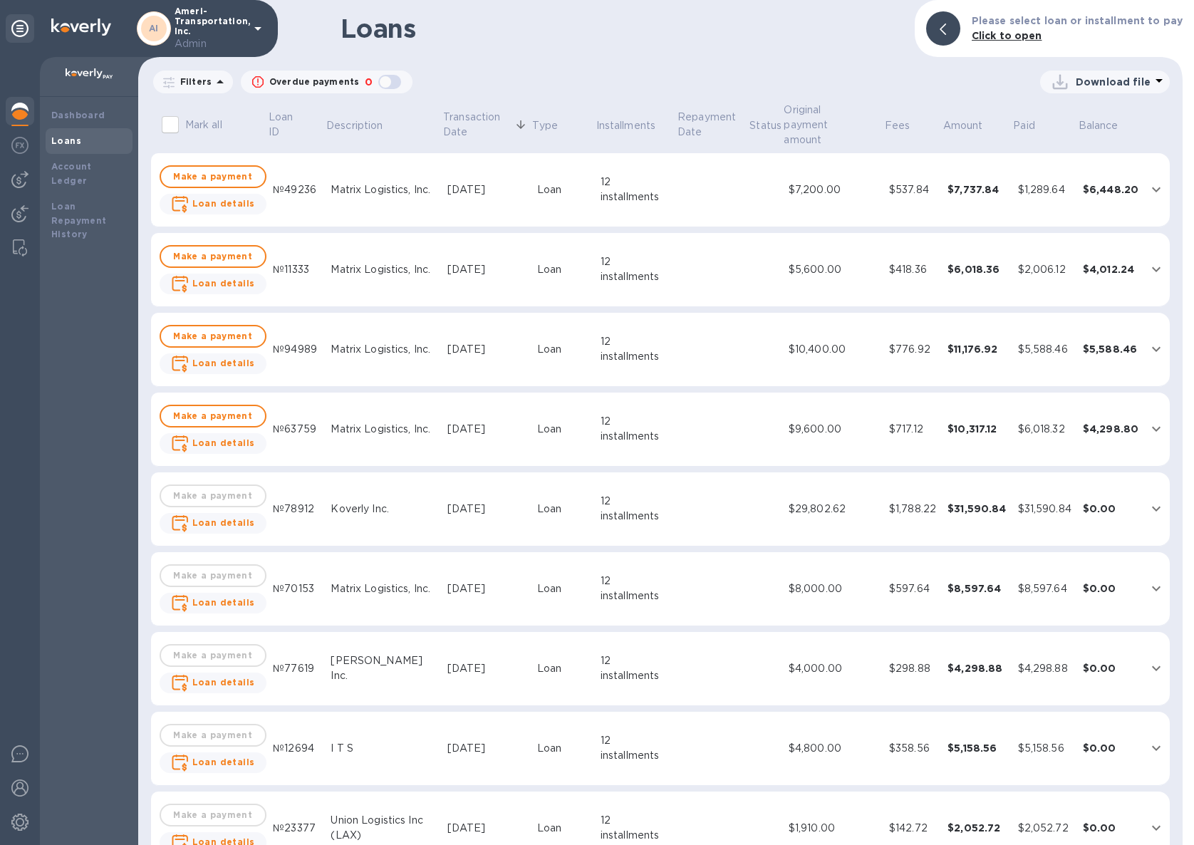
click at [633, 447] on td "12 installments" at bounding box center [636, 429] width 82 height 74
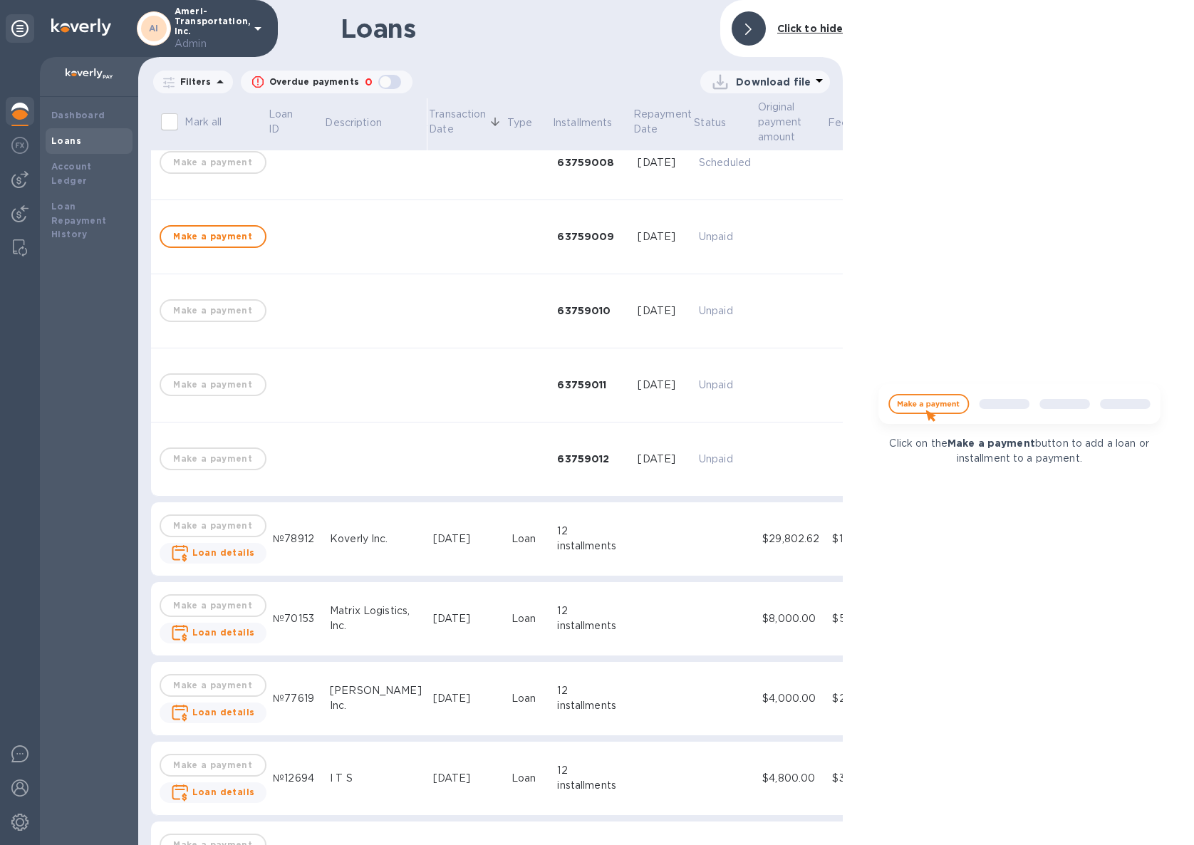
scroll to position [782, 0]
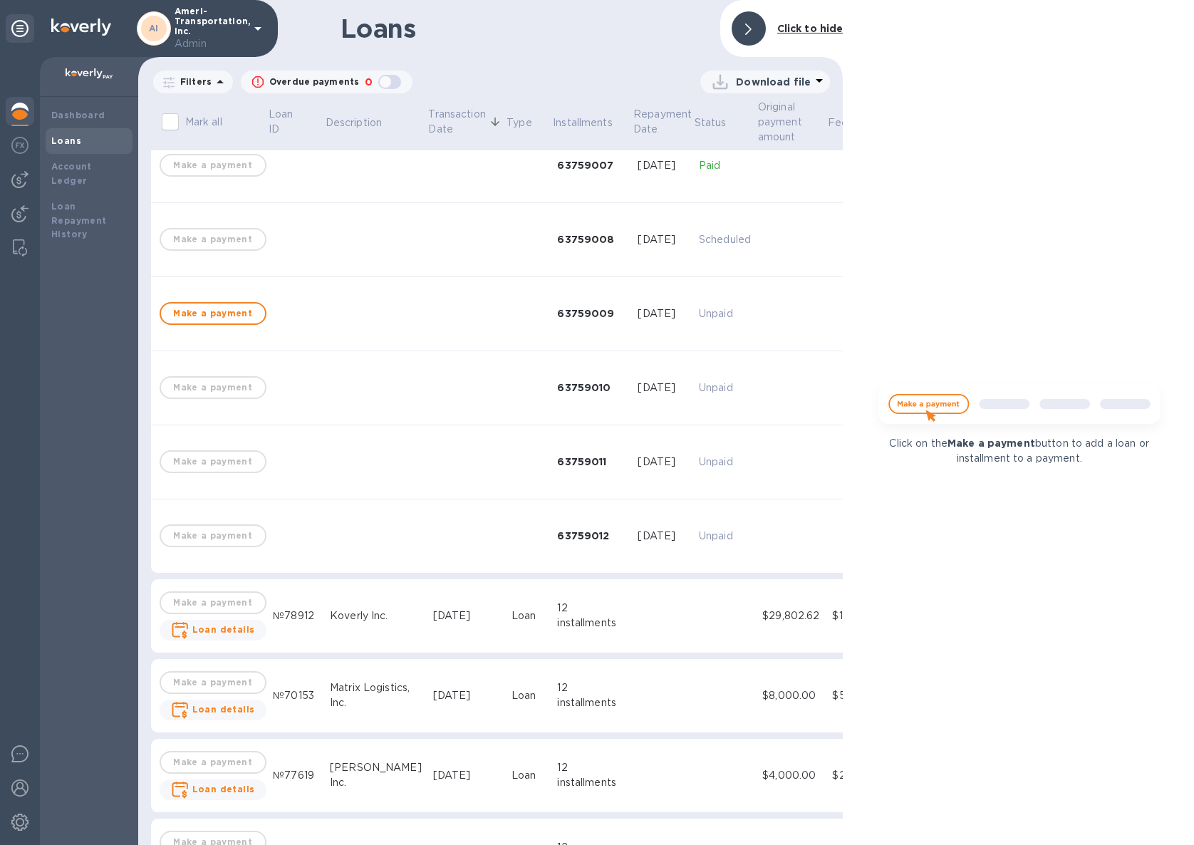
click at [697, 263] on td "Scheduled" at bounding box center [724, 240] width 63 height 74
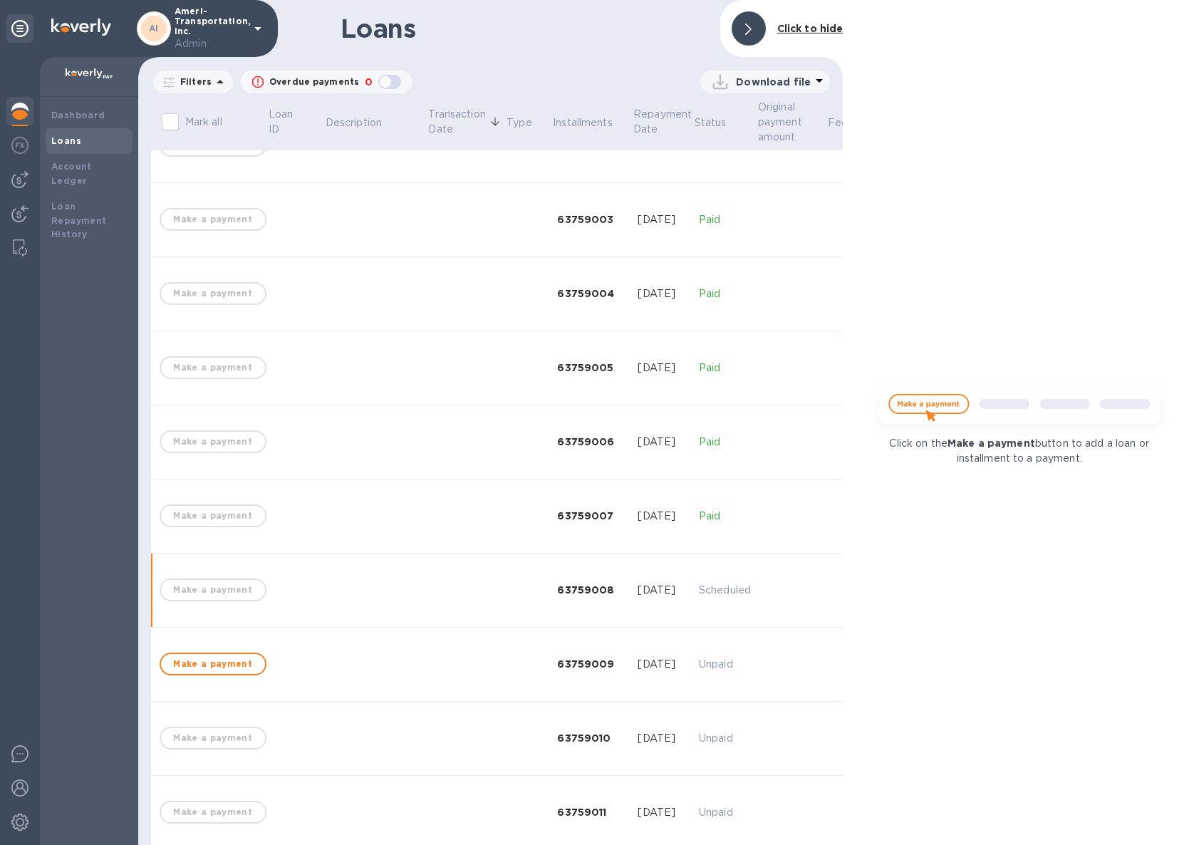
scroll to position [128, 0]
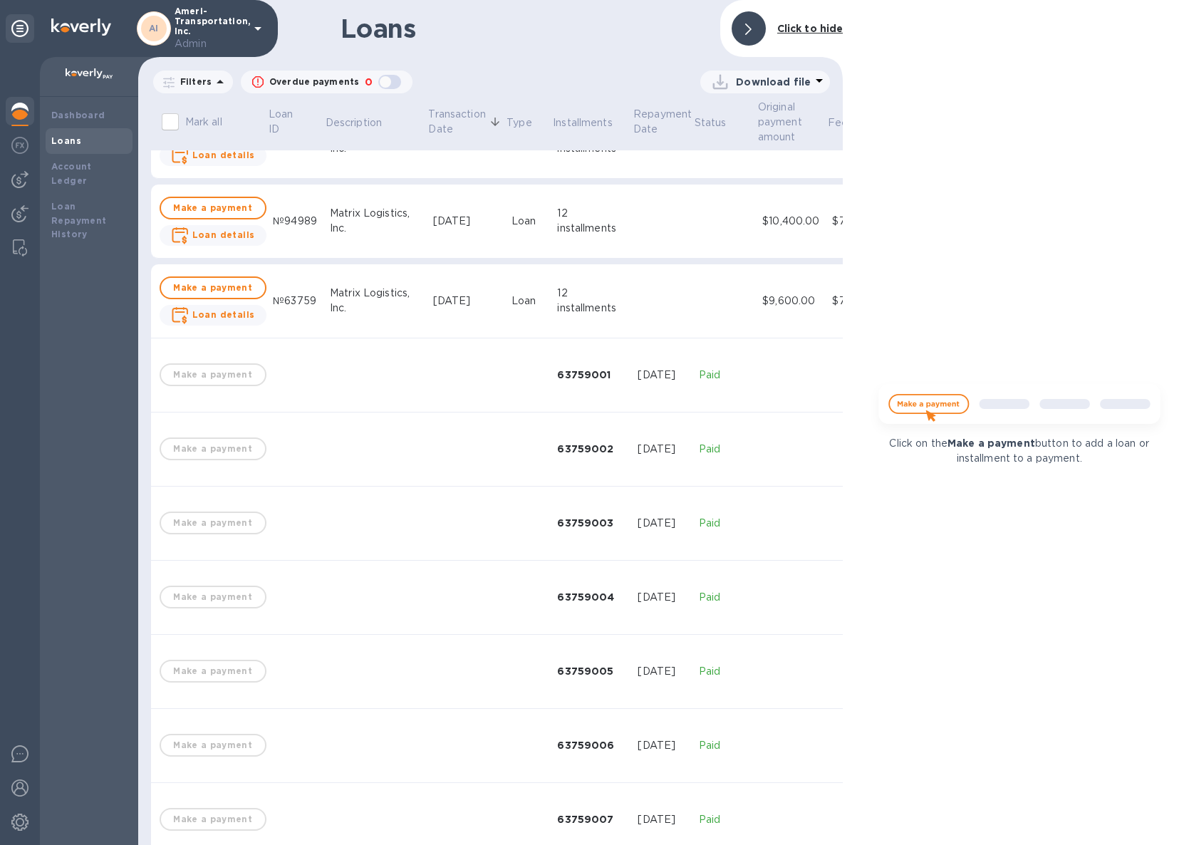
click at [693, 292] on td at bounding box center [724, 301] width 63 height 74
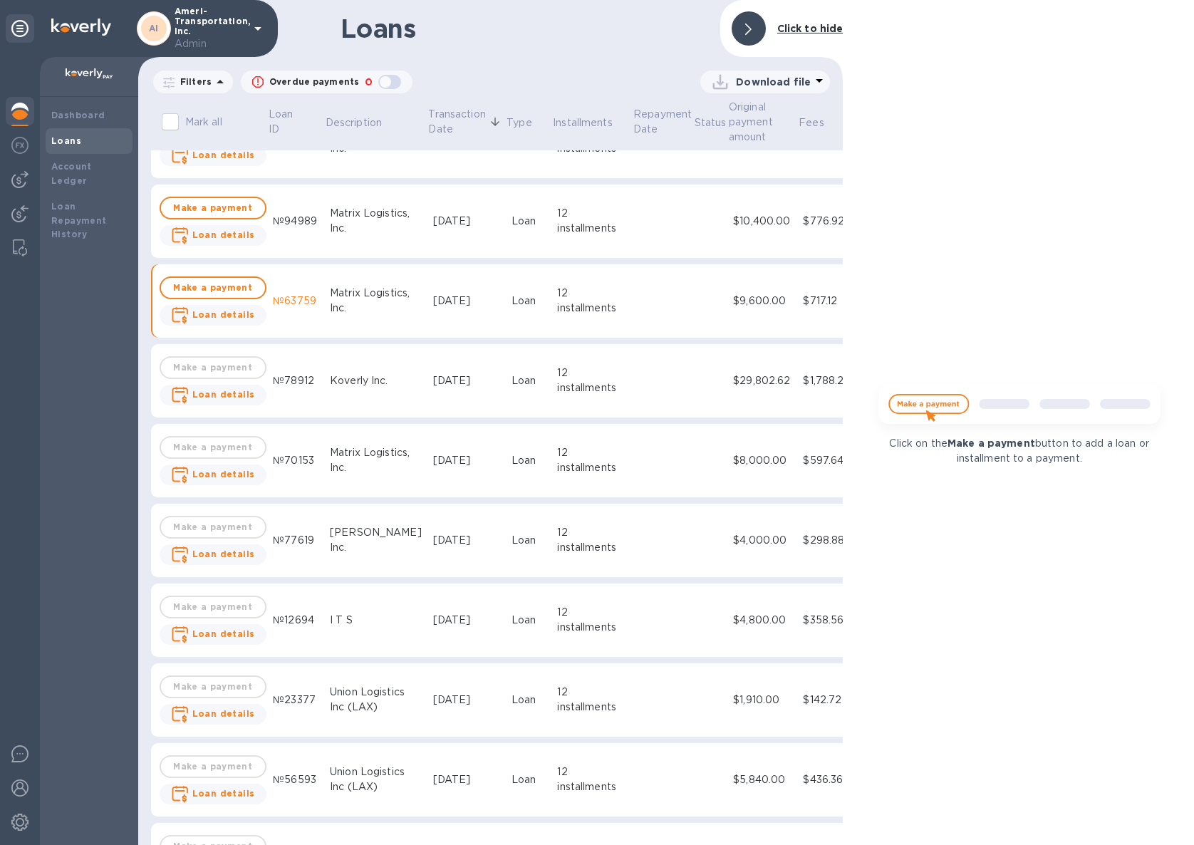
click at [693, 378] on td at bounding box center [710, 381] width 34 height 74
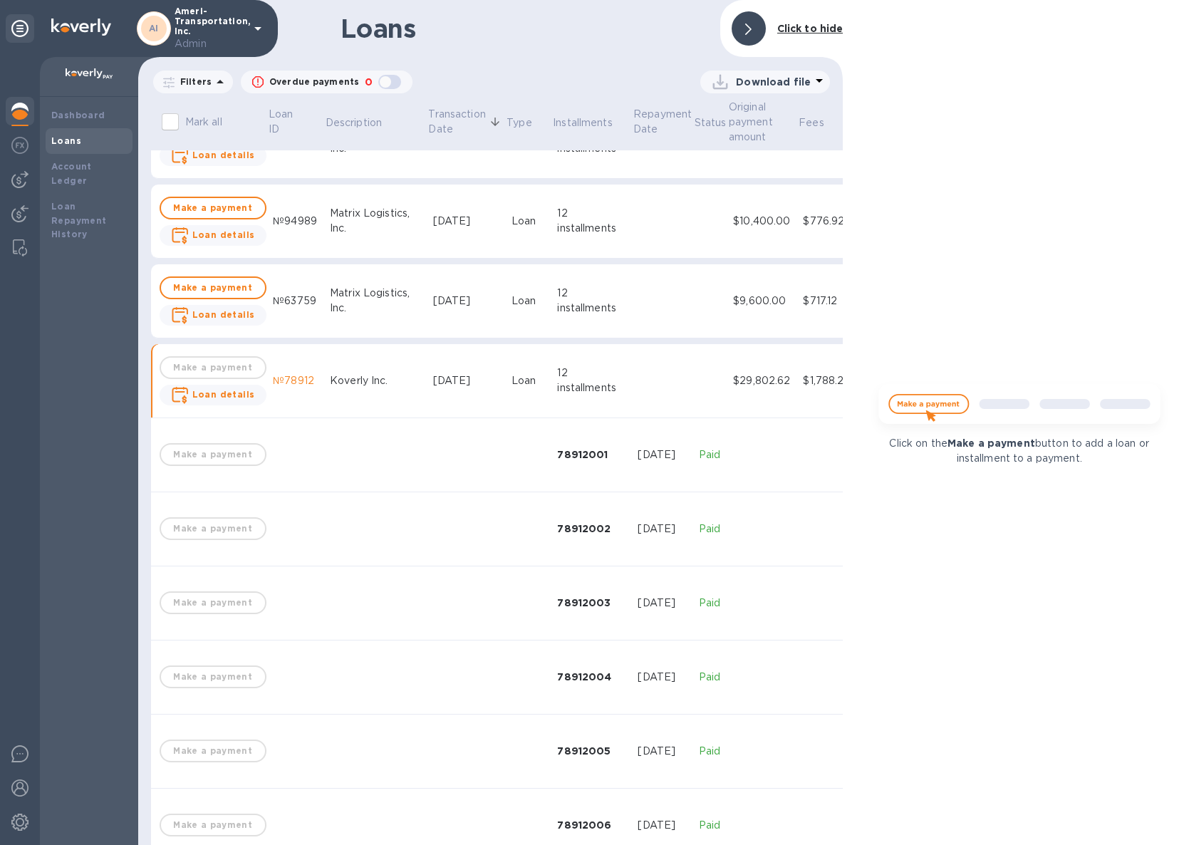
click at [693, 378] on td at bounding box center [710, 381] width 34 height 74
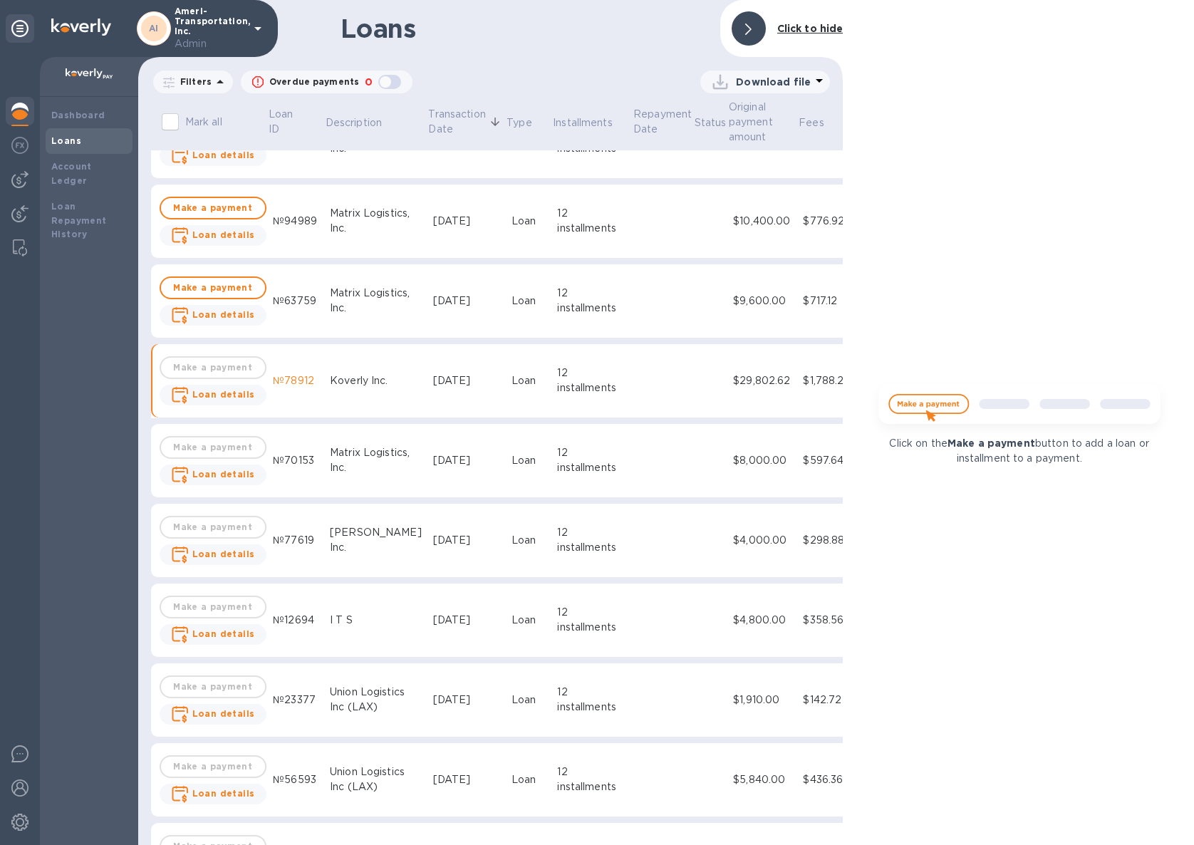
click at [387, 379] on div "Koverly Inc." at bounding box center [376, 380] width 92 height 15
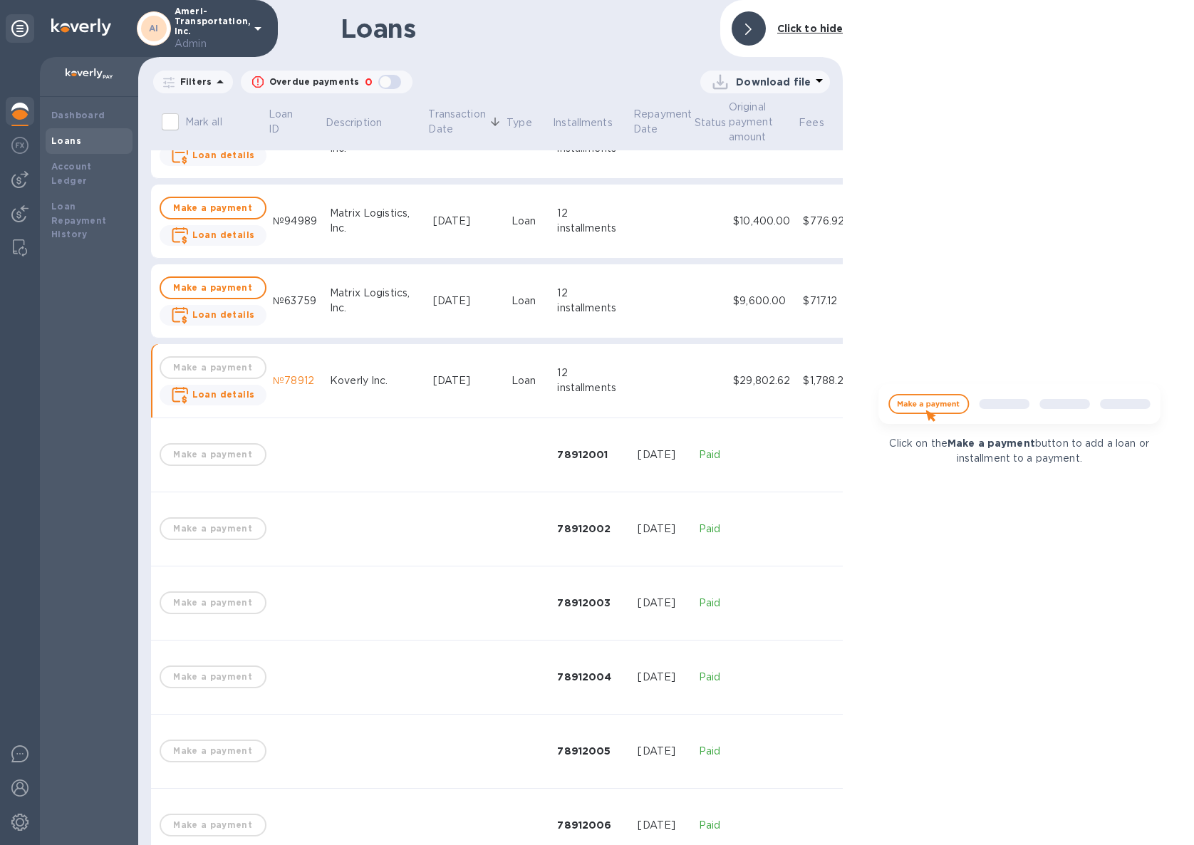
click at [387, 379] on div "Koverly Inc." at bounding box center [376, 380] width 92 height 15
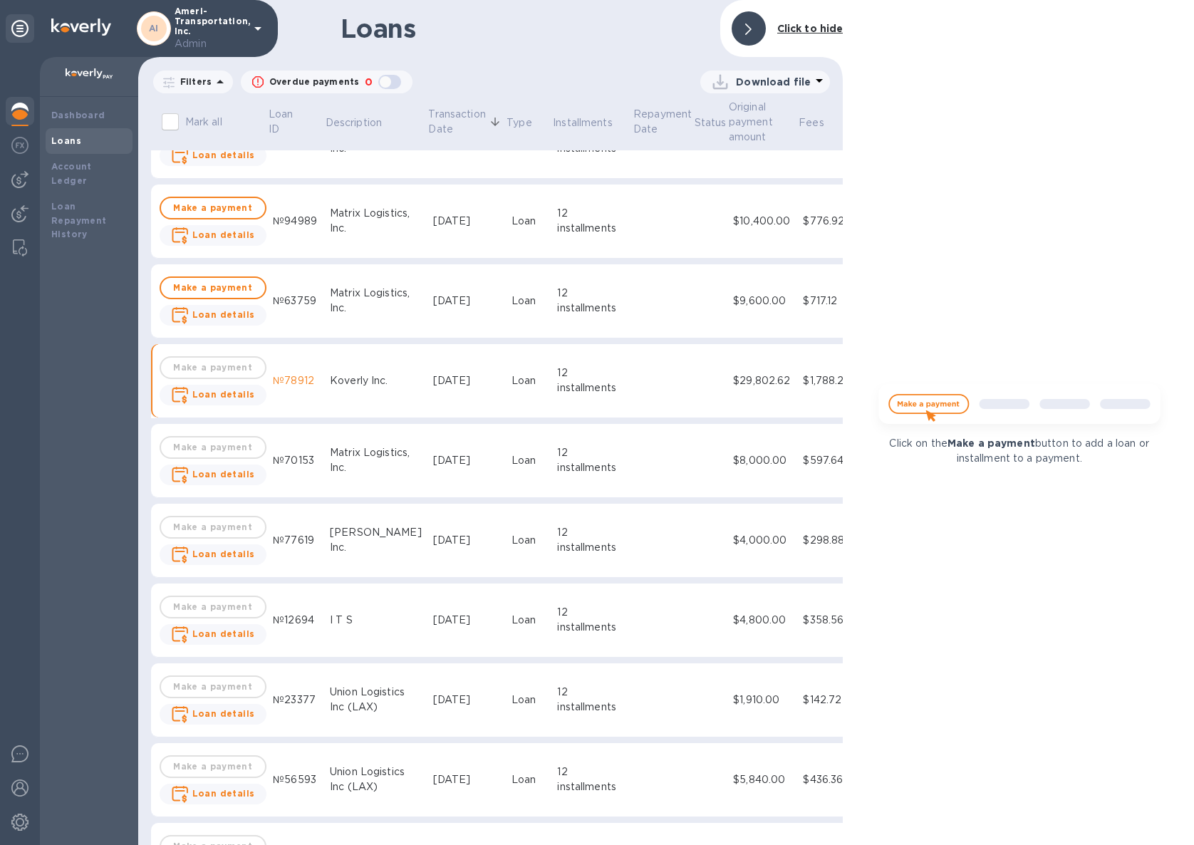
click at [334, 286] on div "Matrix Logistics, Inc." at bounding box center [376, 301] width 92 height 30
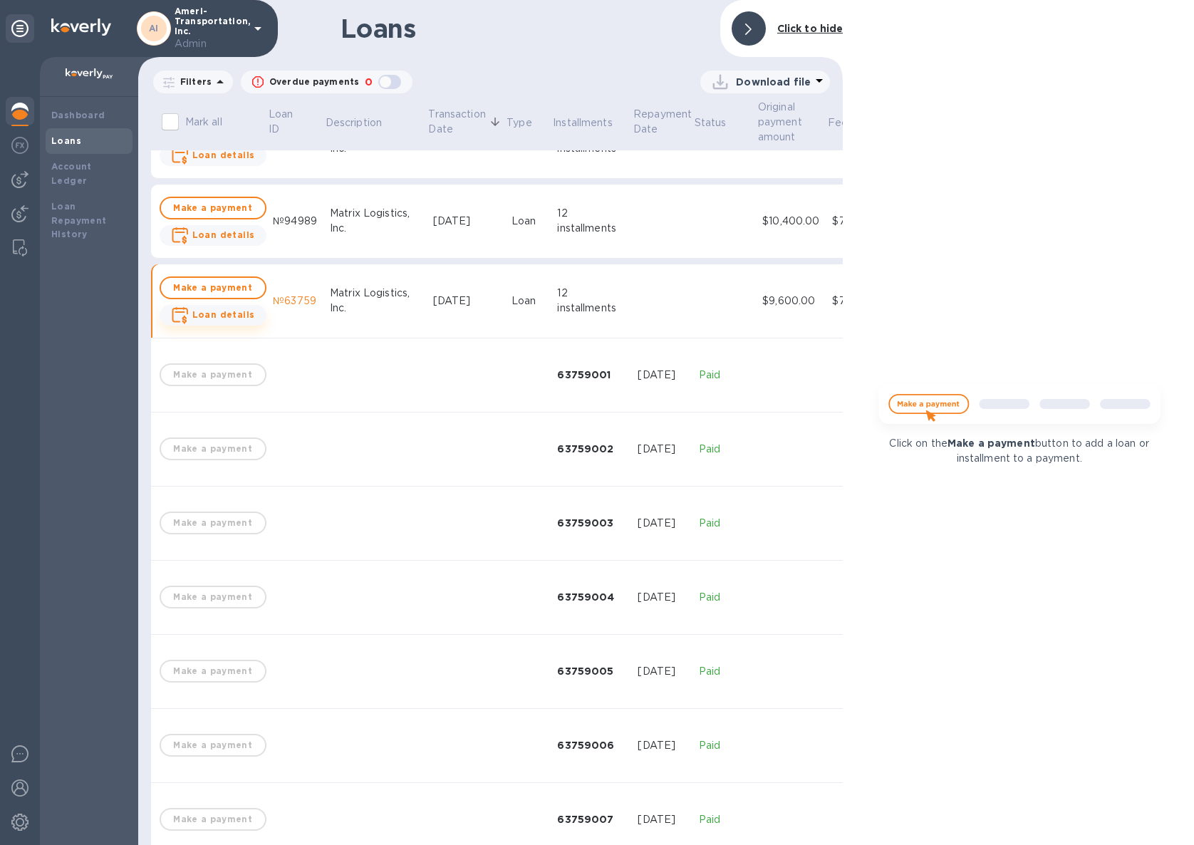
click at [241, 318] on b "Loan details" at bounding box center [223, 314] width 63 height 11
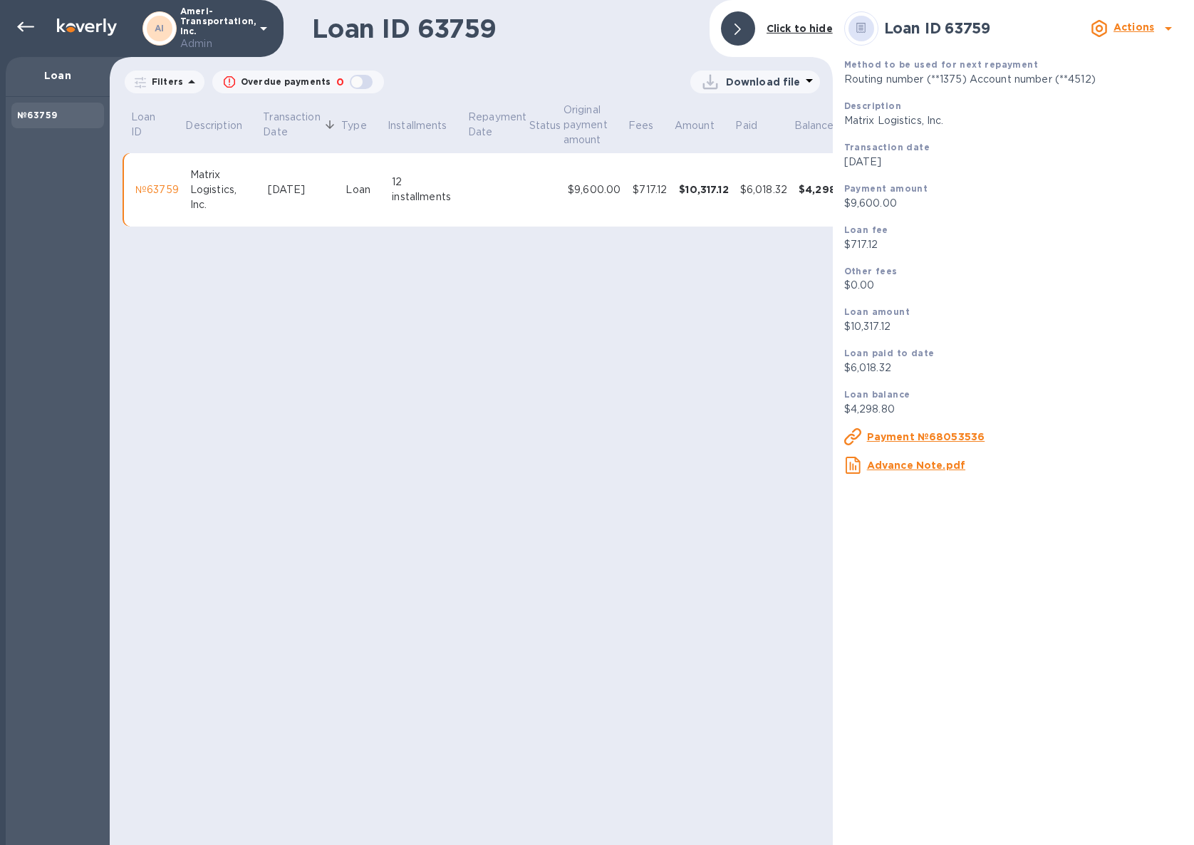
click at [533, 187] on td at bounding box center [545, 190] width 34 height 74
